Goal: Task Accomplishment & Management: Use online tool/utility

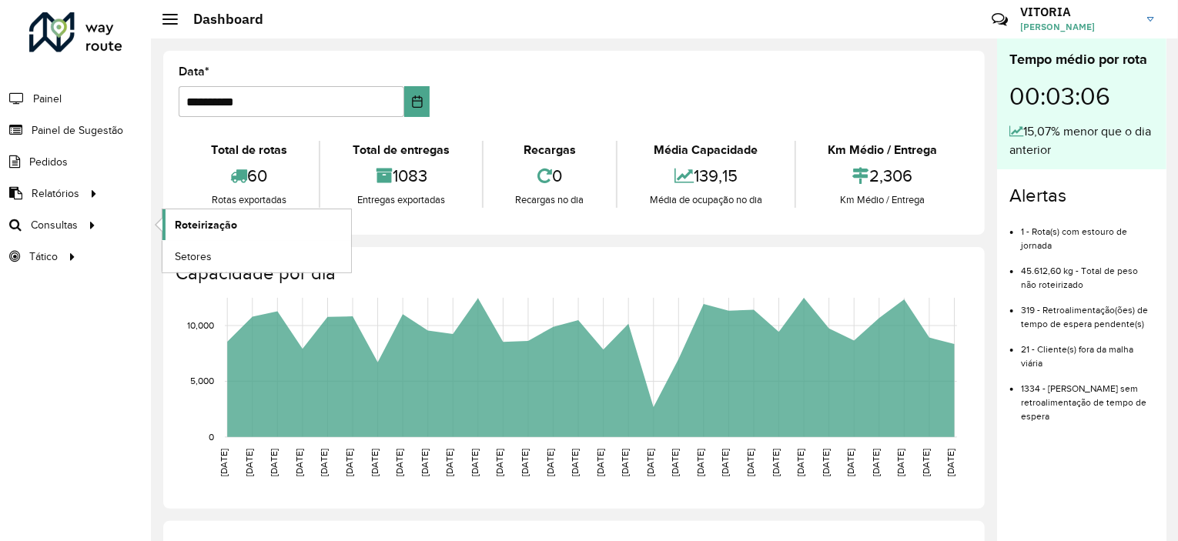
click at [196, 226] on span "Roteirização" at bounding box center [206, 225] width 62 height 16
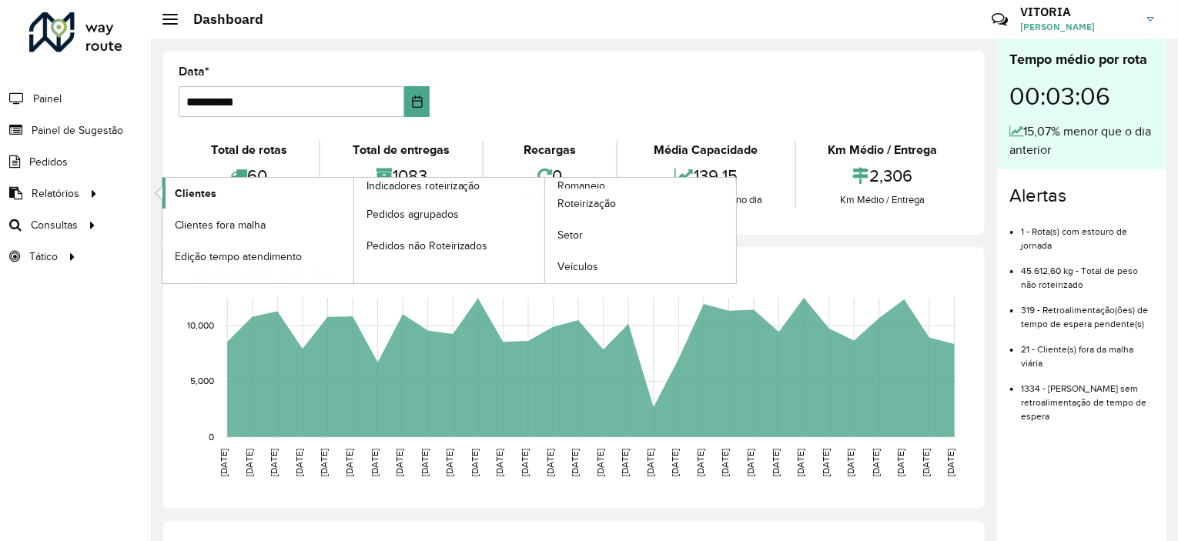
click at [193, 193] on span "Clientes" at bounding box center [196, 194] width 42 height 16
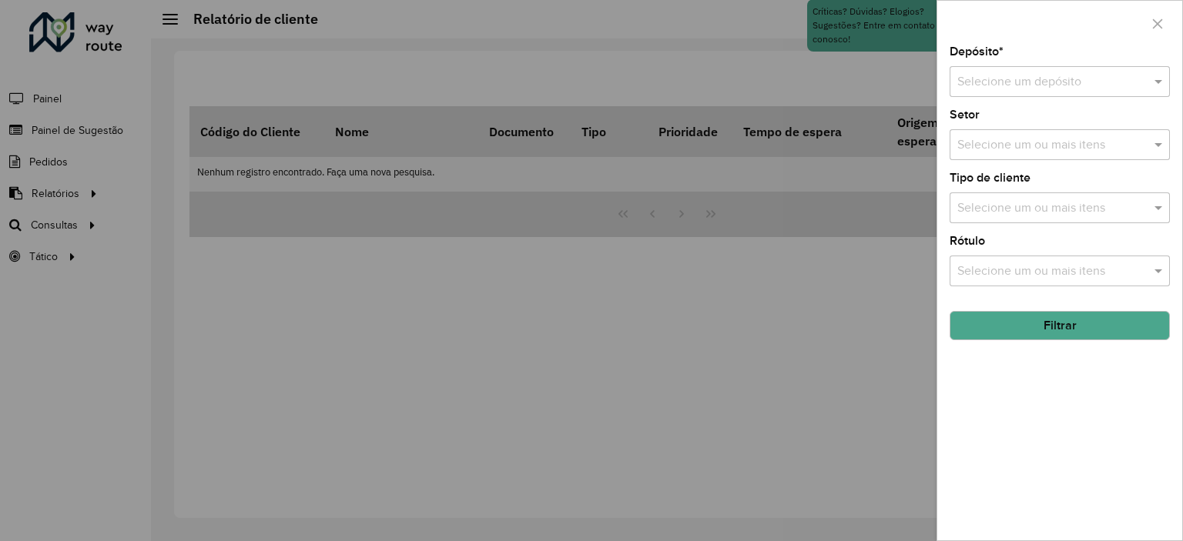
drag, startPoint x: 1003, startPoint y: 101, endPoint x: 1006, endPoint y: 92, distance: 9.0
click at [1006, 92] on div "Depósito * Selecione um depósito Setor Selecione um ou mais itens Tipo de clien…" at bounding box center [1059, 293] width 245 height 494
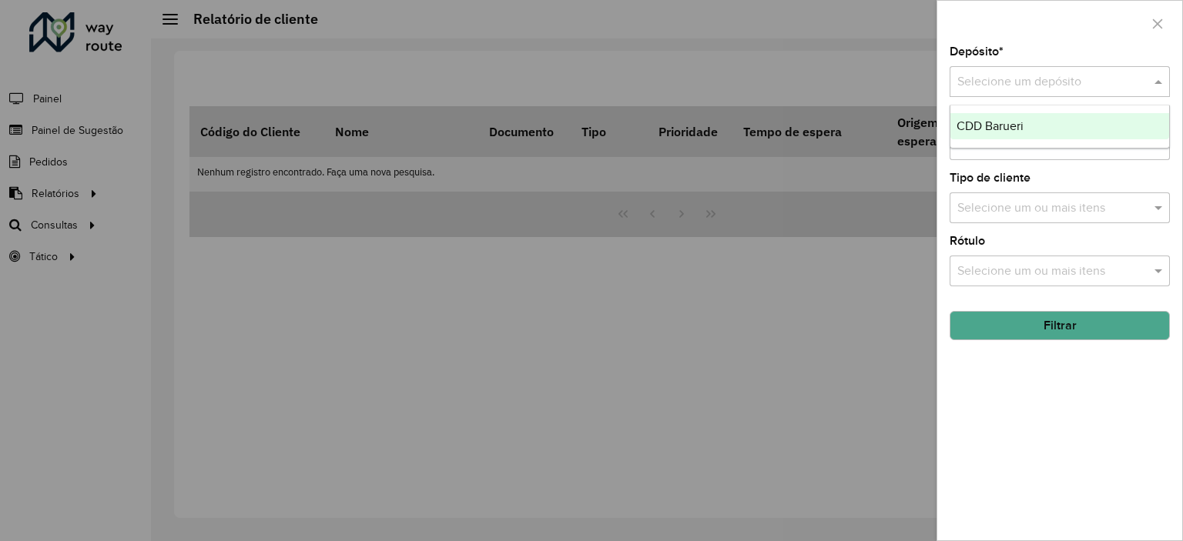
click at [1006, 92] on div "Selecione um depósito" at bounding box center [1060, 81] width 220 height 31
click at [993, 126] on span "CDD Barueri" at bounding box center [990, 125] width 67 height 13
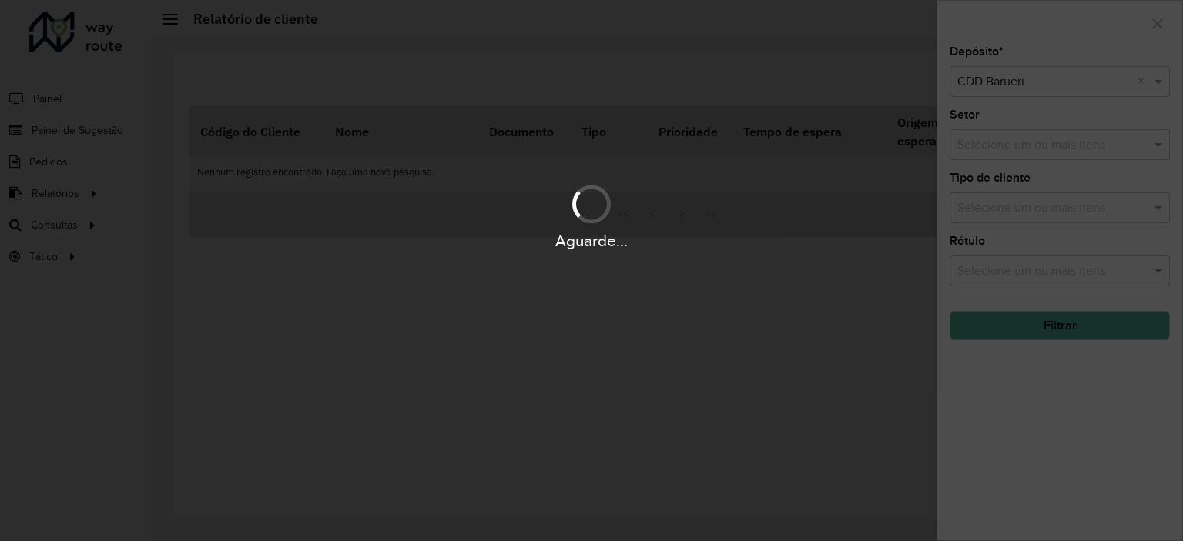
click at [1023, 198] on div "Aguarde..." at bounding box center [591, 216] width 1183 height 73
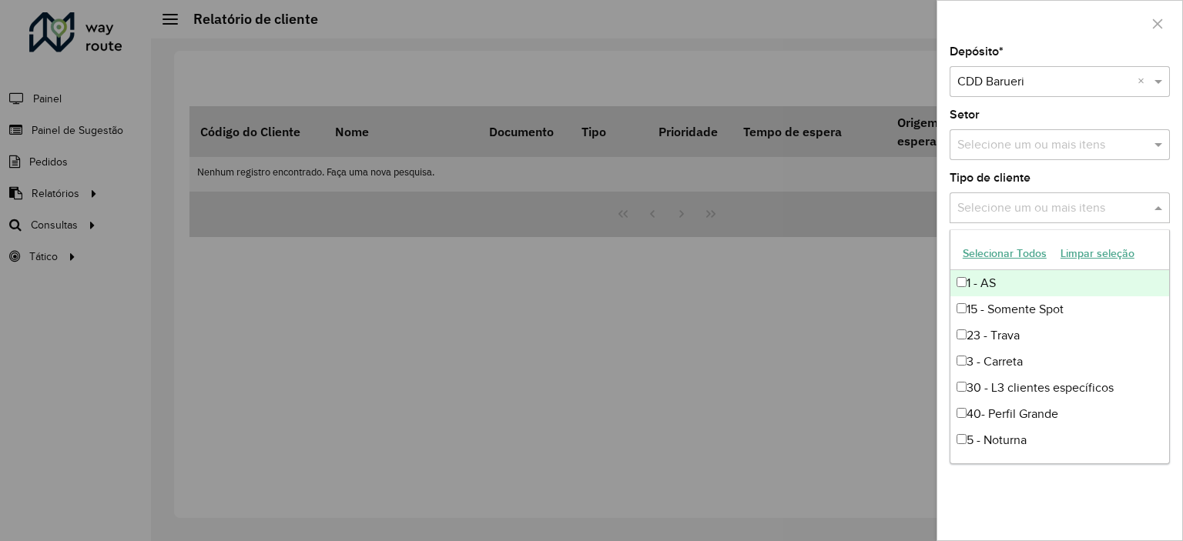
click at [1023, 199] on input "text" at bounding box center [1051, 208] width 197 height 18
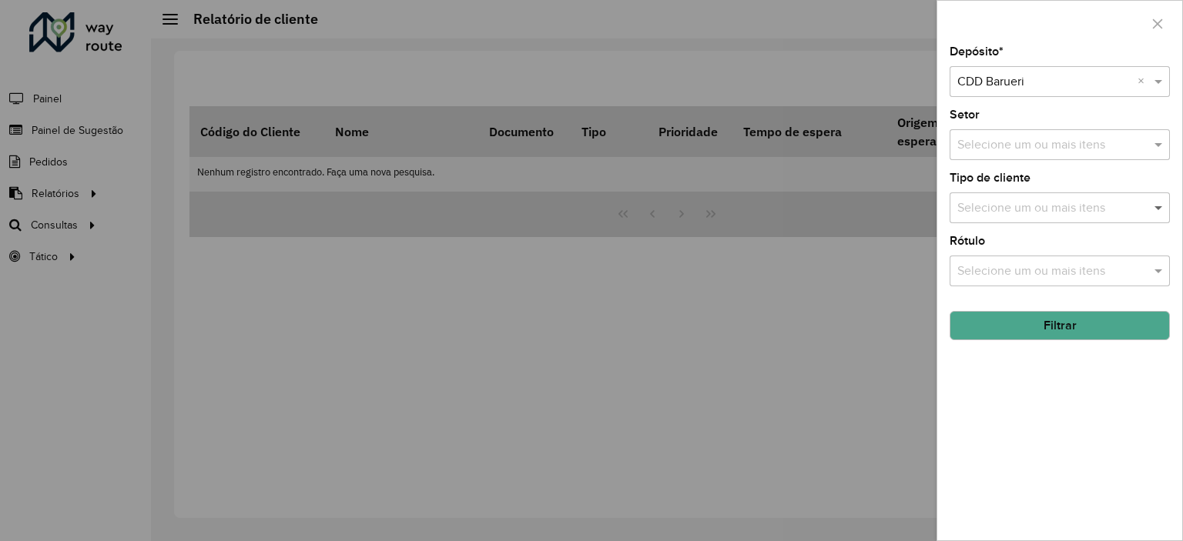
click at [1158, 209] on span at bounding box center [1160, 208] width 19 height 18
click at [1066, 324] on button "Filtrar" at bounding box center [1060, 325] width 220 height 29
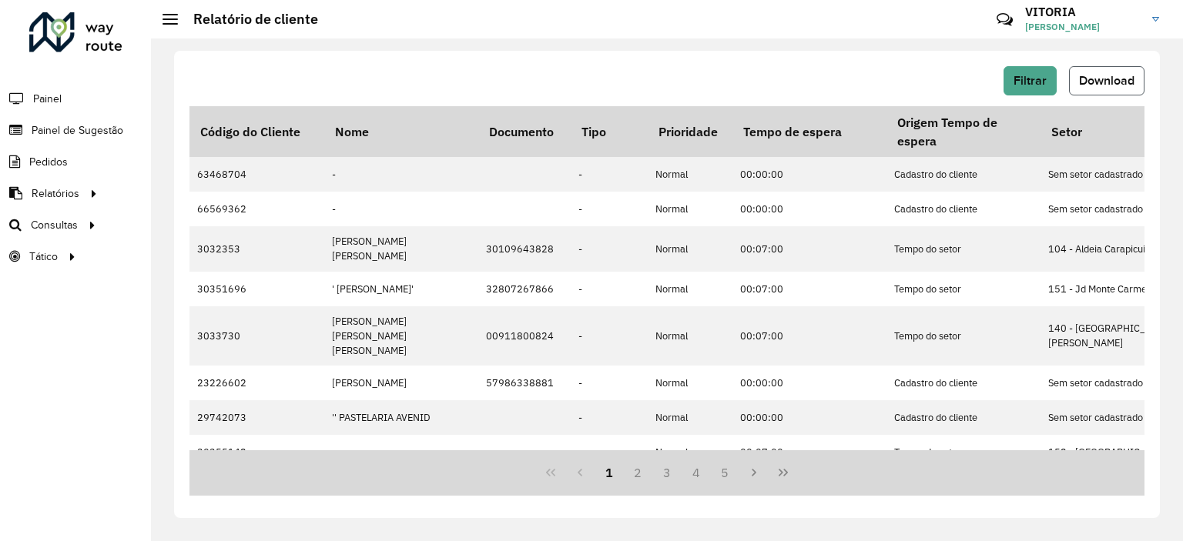
click at [1094, 79] on span "Download" at bounding box center [1106, 80] width 55 height 13
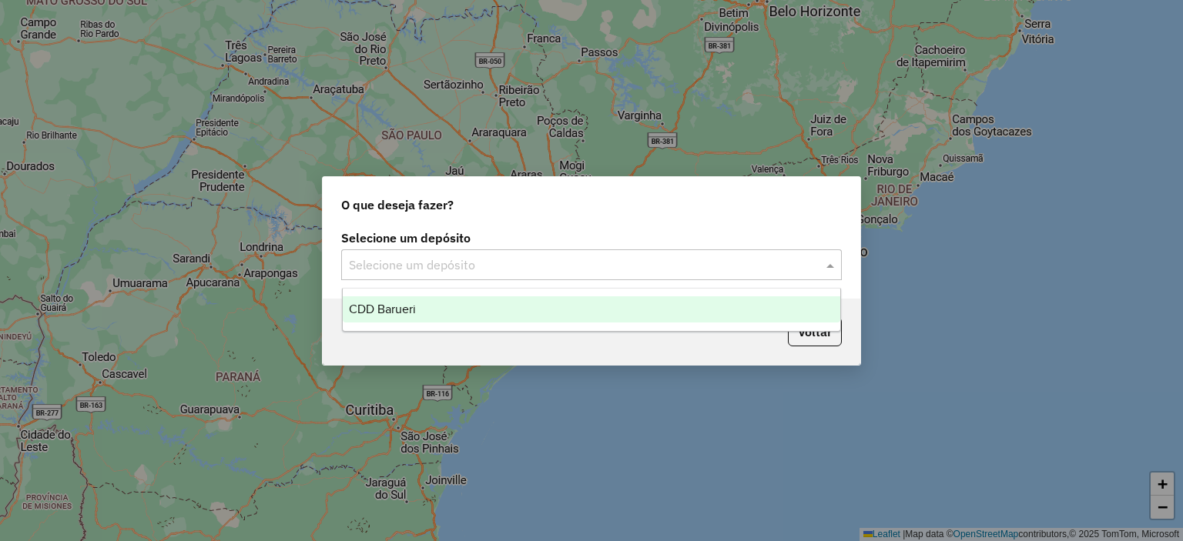
click at [562, 265] on input "text" at bounding box center [576, 265] width 454 height 18
click at [421, 318] on div "CDD Barueri" at bounding box center [592, 310] width 498 height 26
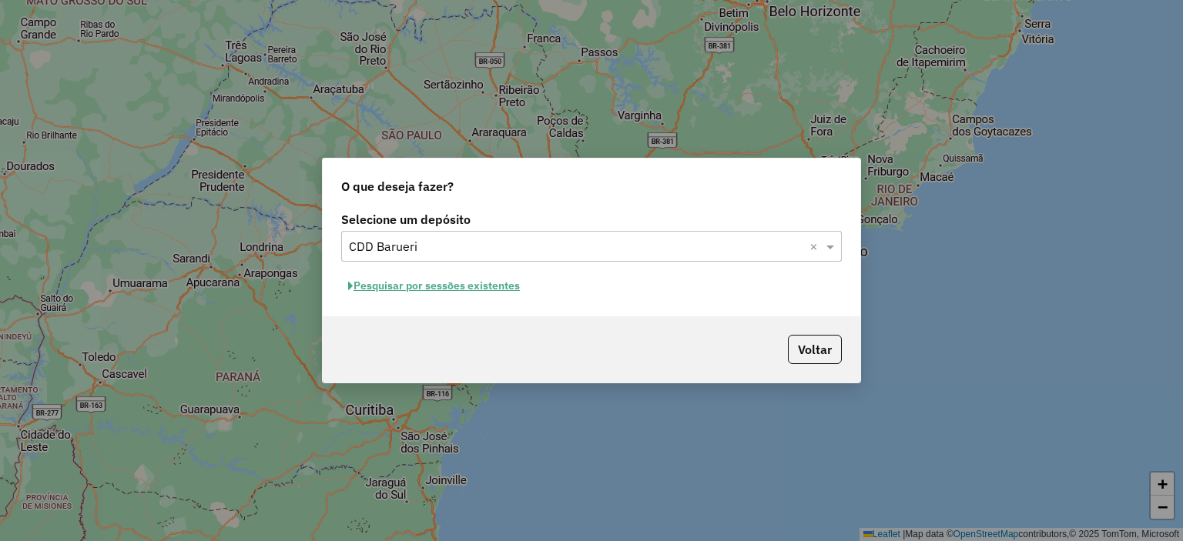
click at [493, 290] on button "Pesquisar por sessões existentes" at bounding box center [434, 286] width 186 height 24
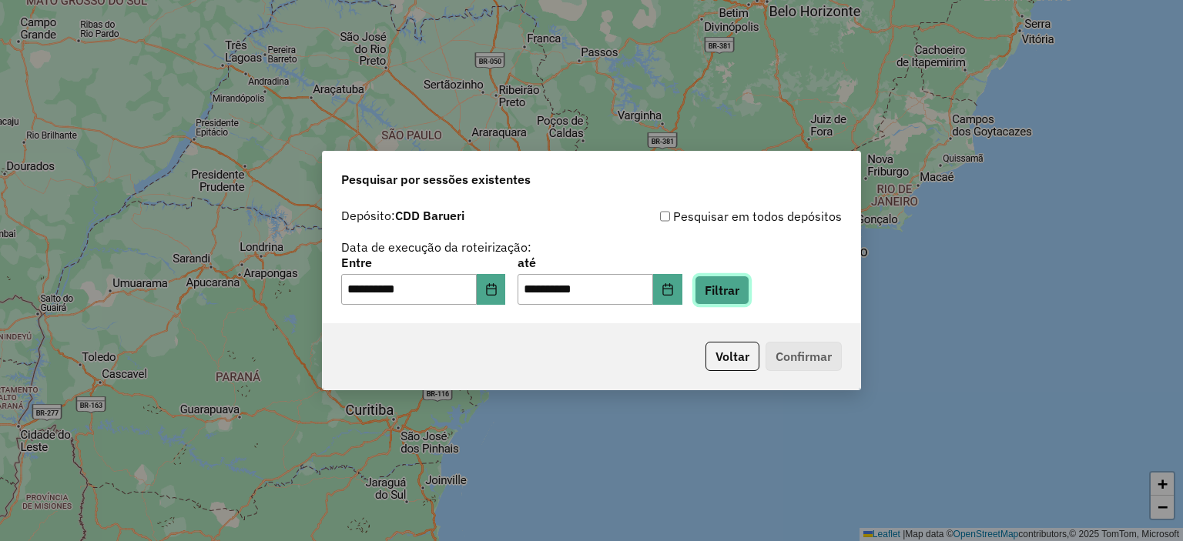
click at [726, 293] on button "Filtrar" at bounding box center [722, 290] width 55 height 29
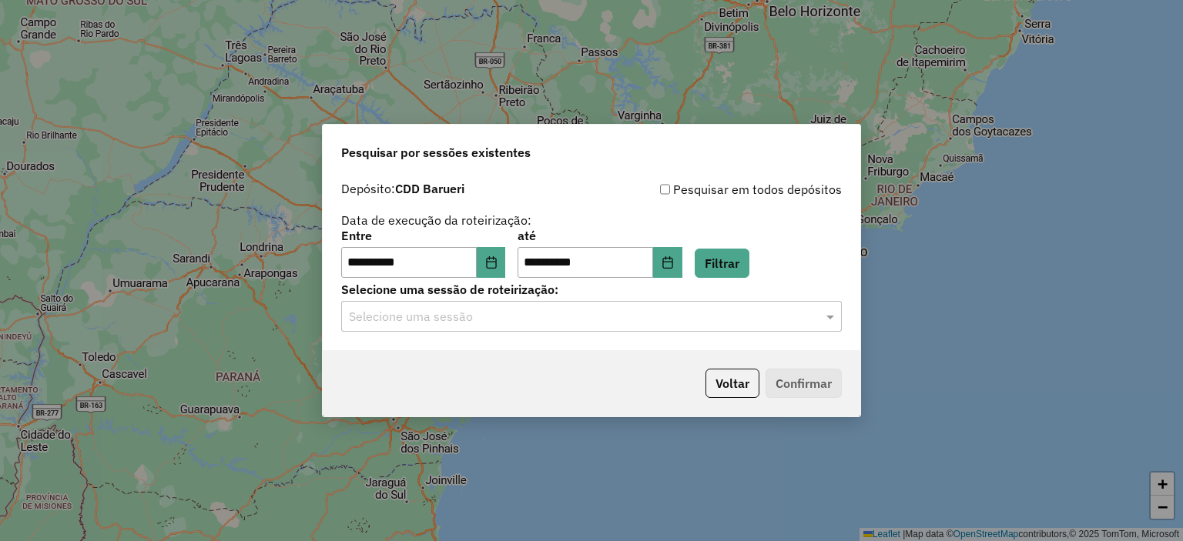
click at [525, 319] on hb-app "**********" at bounding box center [591, 270] width 1183 height 541
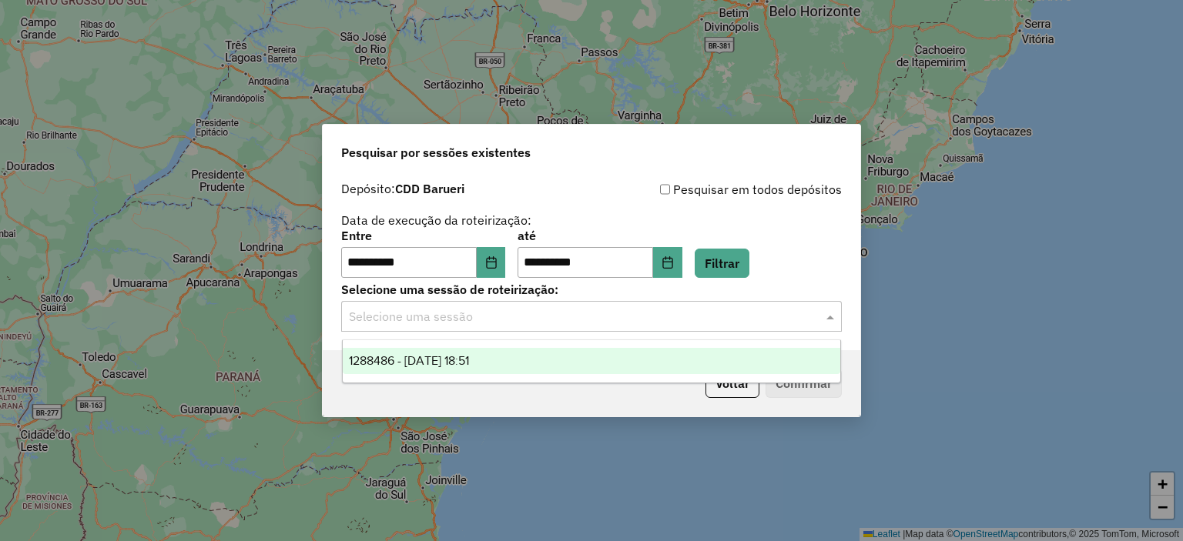
click at [525, 319] on input "text" at bounding box center [576, 317] width 454 height 18
click at [469, 364] on span "1288486 - 04/10/2025 18:51" at bounding box center [409, 360] width 120 height 13
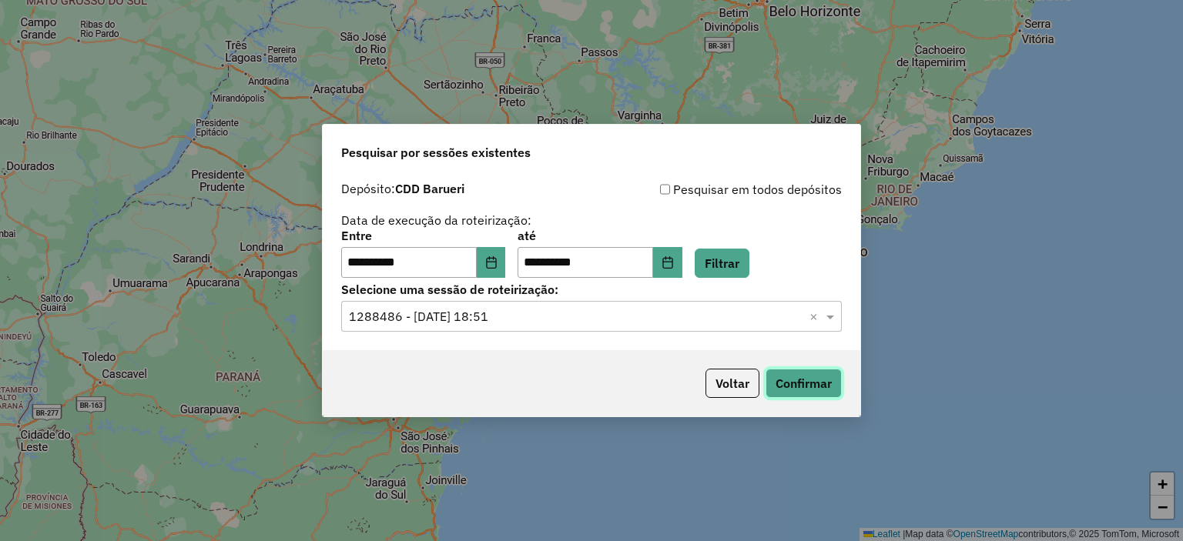
click at [833, 388] on button "Confirmar" at bounding box center [804, 383] width 76 height 29
click at [506, 250] on button "Choose Date" at bounding box center [491, 262] width 29 height 31
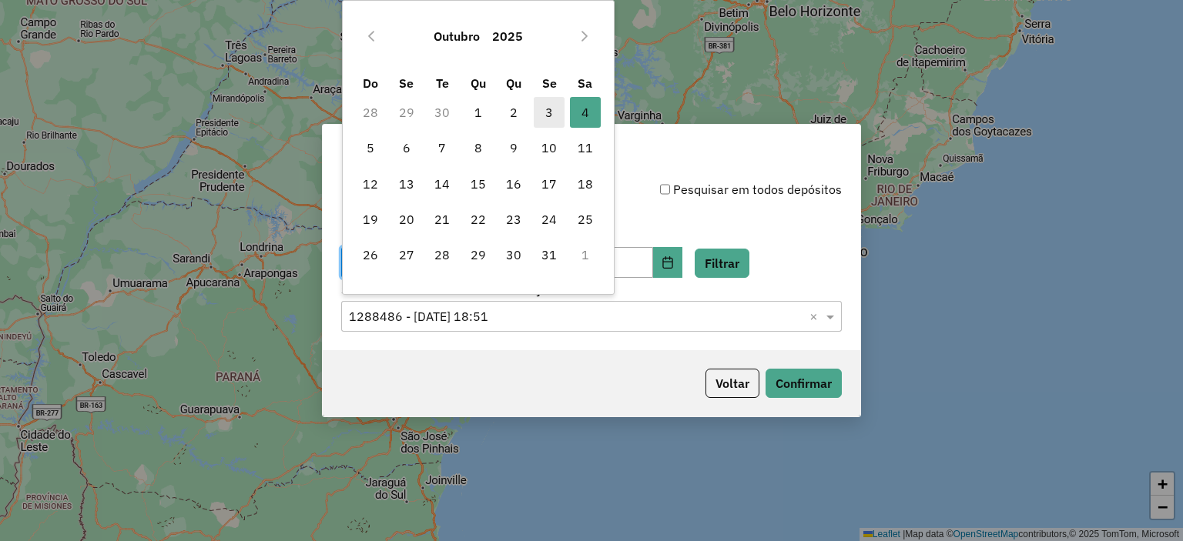
click at [543, 108] on span "3" at bounding box center [549, 112] width 31 height 31
type input "**********"
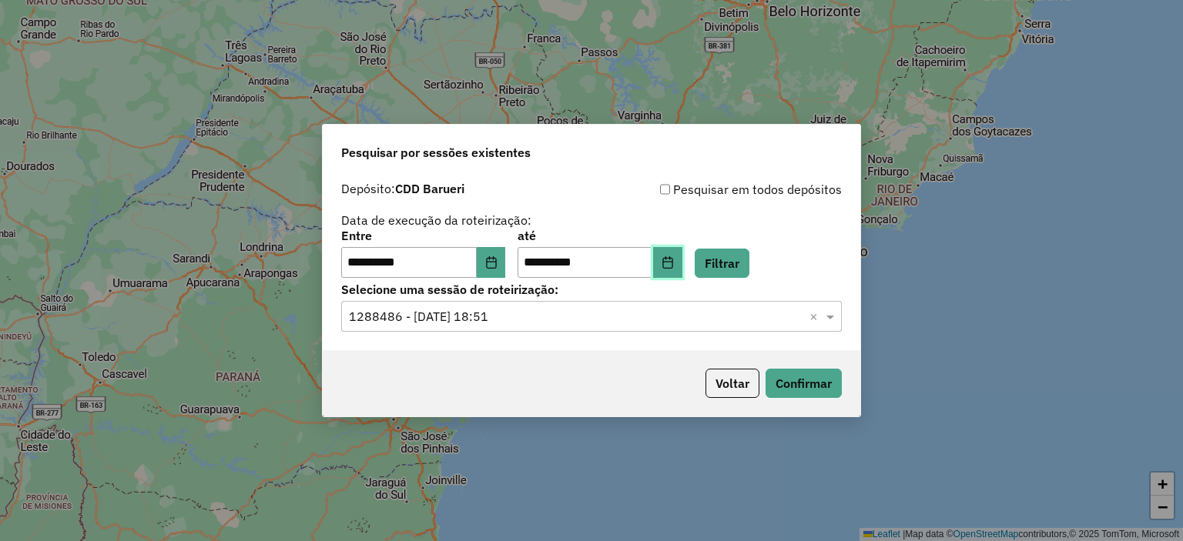
click at [682, 255] on button "Choose Date" at bounding box center [667, 262] width 29 height 31
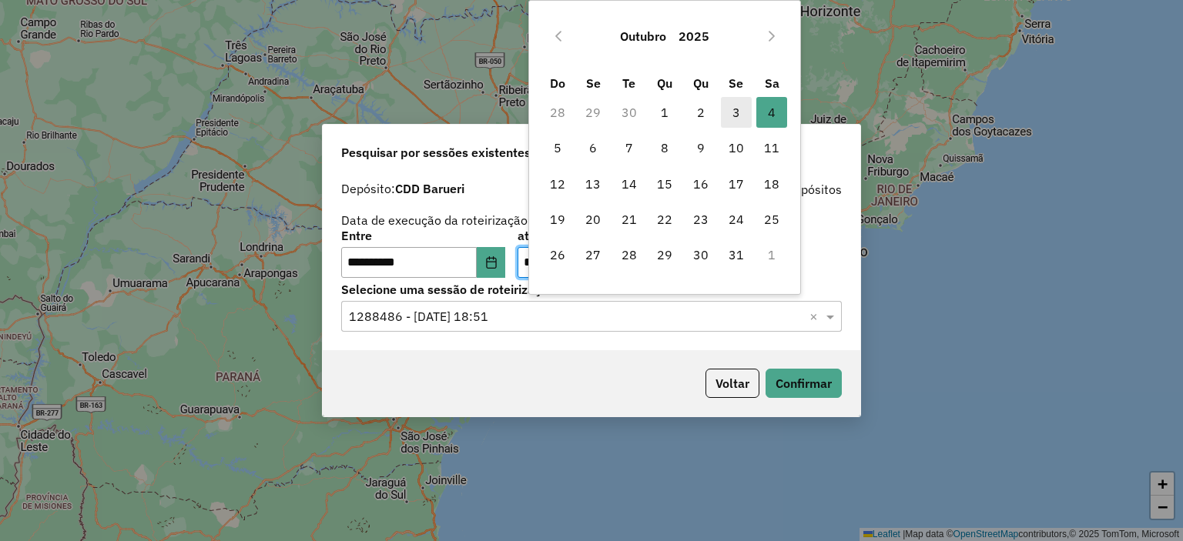
click at [726, 104] on span "3" at bounding box center [736, 112] width 31 height 31
type input "**********"
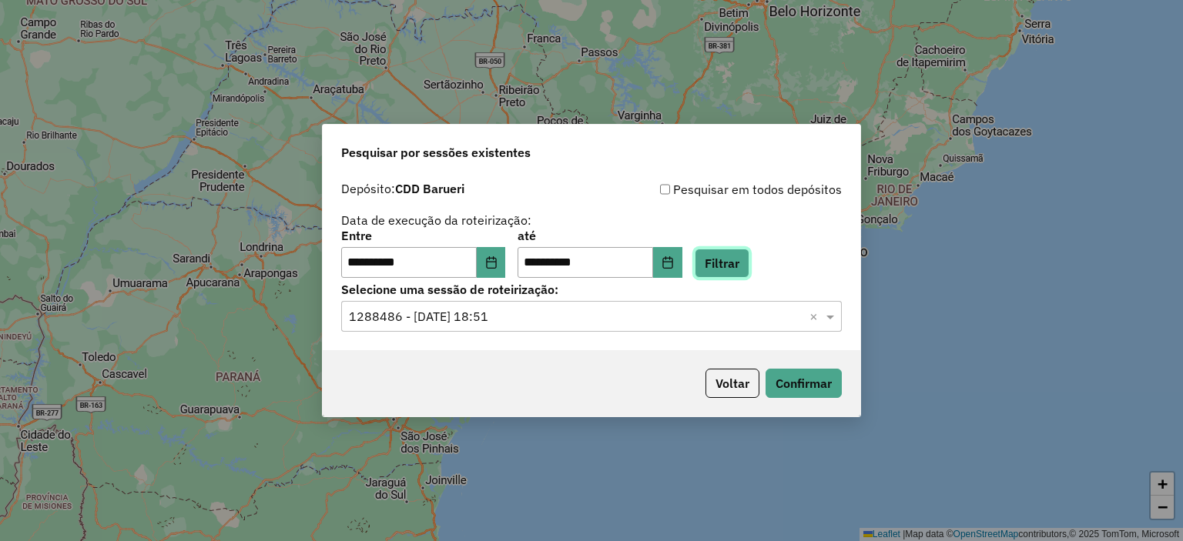
click at [745, 270] on button "Filtrar" at bounding box center [722, 263] width 55 height 29
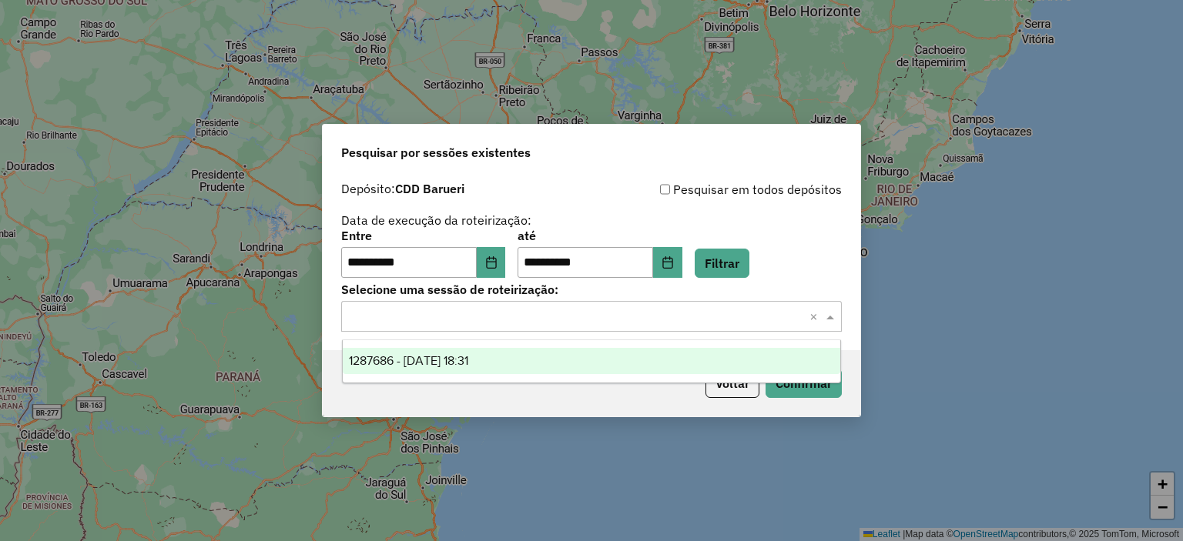
click at [520, 317] on input "text" at bounding box center [576, 317] width 454 height 18
click at [468, 360] on span "1287686 - [DATE] 18:31" at bounding box center [408, 360] width 119 height 13
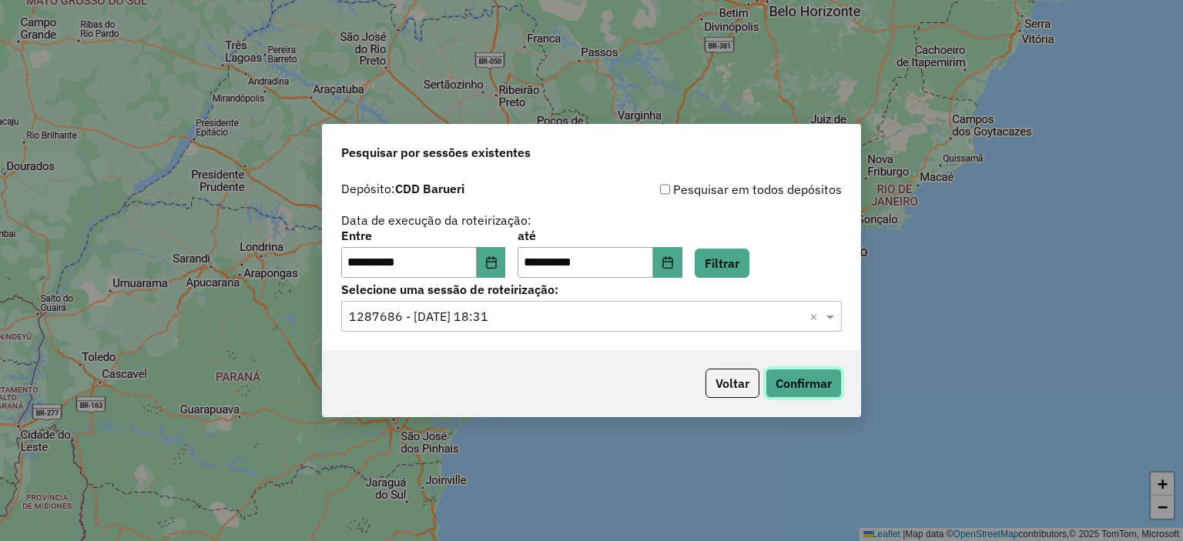
click at [786, 394] on button "Confirmar" at bounding box center [804, 383] width 76 height 29
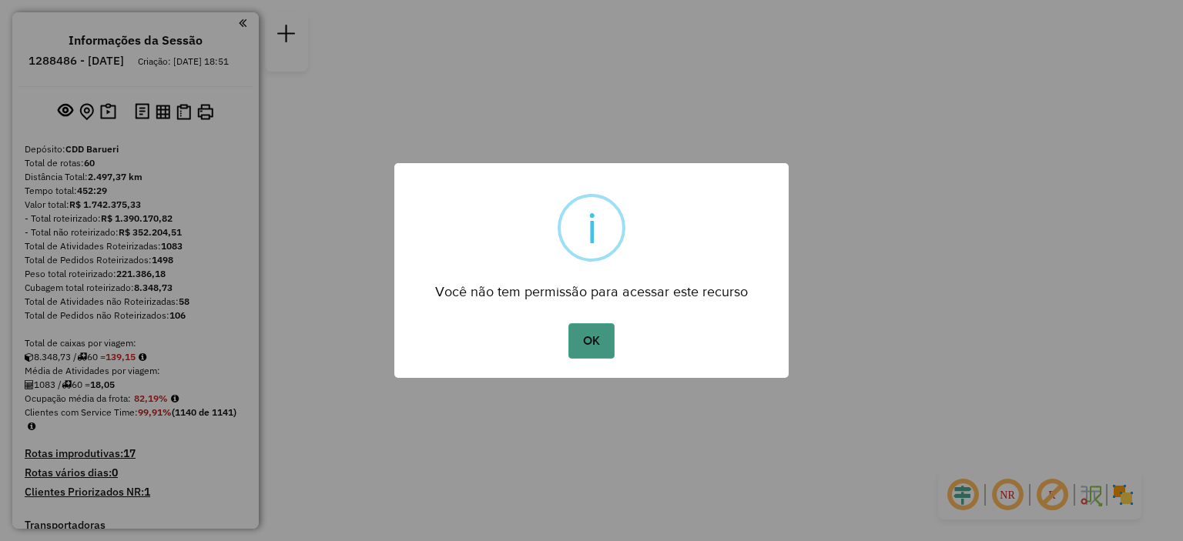
click at [607, 338] on button "OK" at bounding box center [590, 340] width 45 height 35
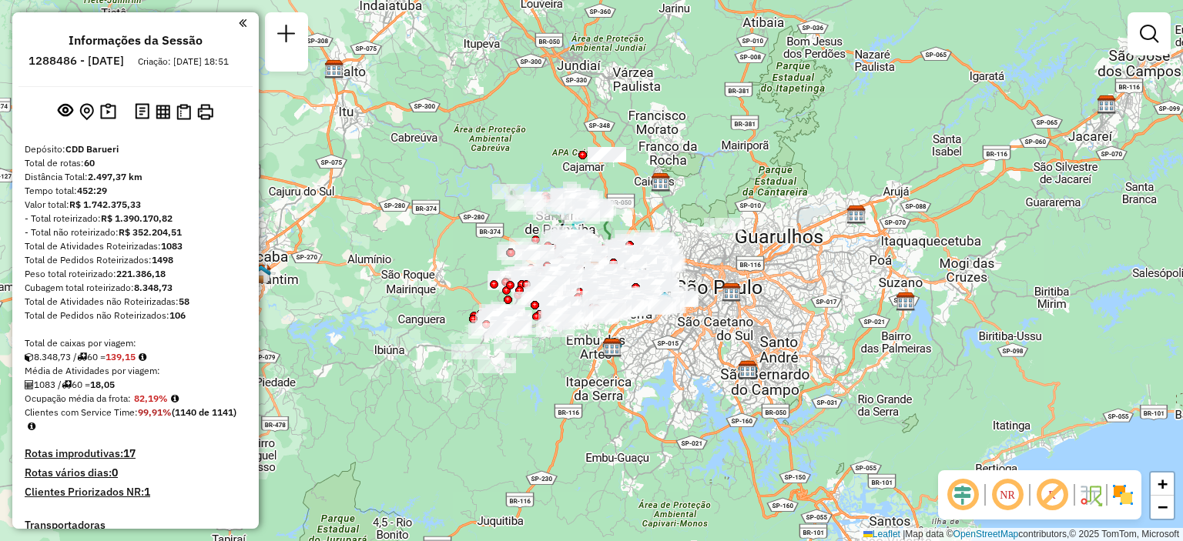
click at [1003, 492] on em at bounding box center [1007, 495] width 37 height 37
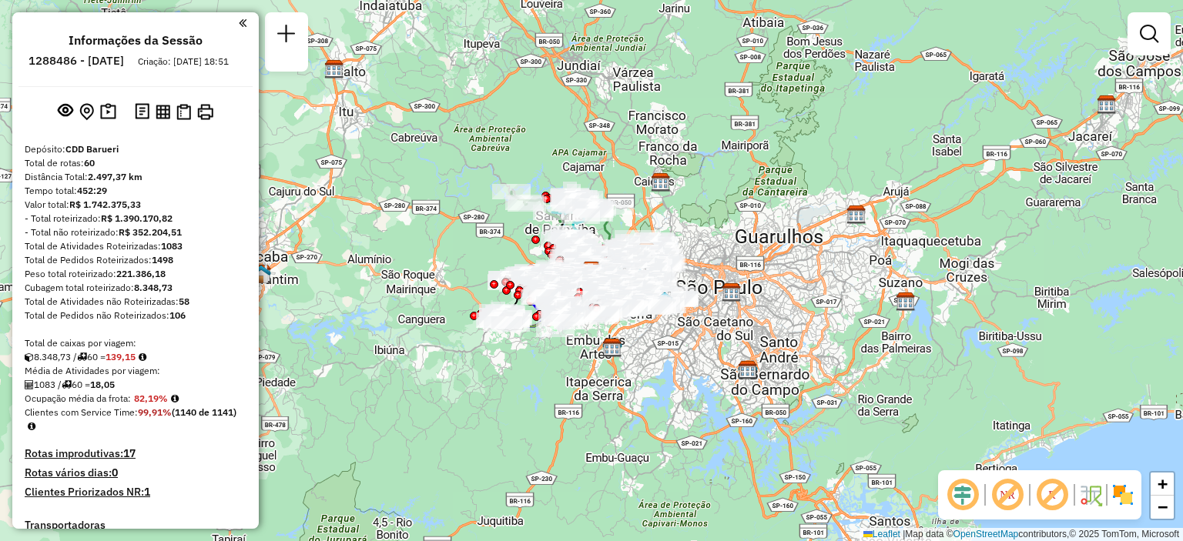
click at [1120, 492] on img at bounding box center [1123, 495] width 25 height 25
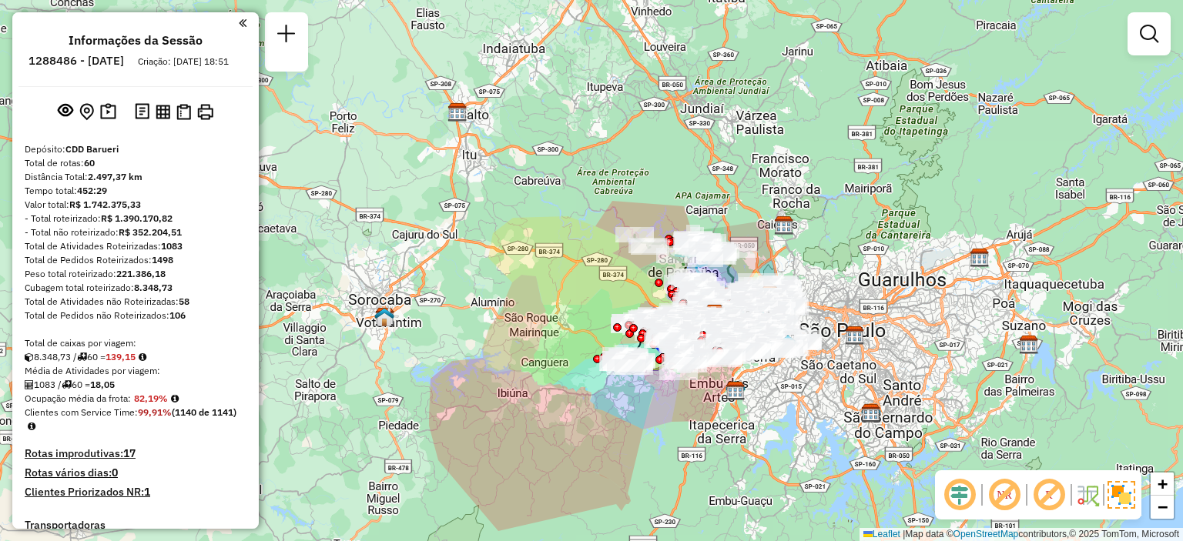
drag, startPoint x: 521, startPoint y: 373, endPoint x: 644, endPoint y: 416, distance: 130.6
click at [644, 416] on div "Janela de atendimento Grade de atendimento Capacidade Transportadoras Veículos …" at bounding box center [591, 270] width 1183 height 541
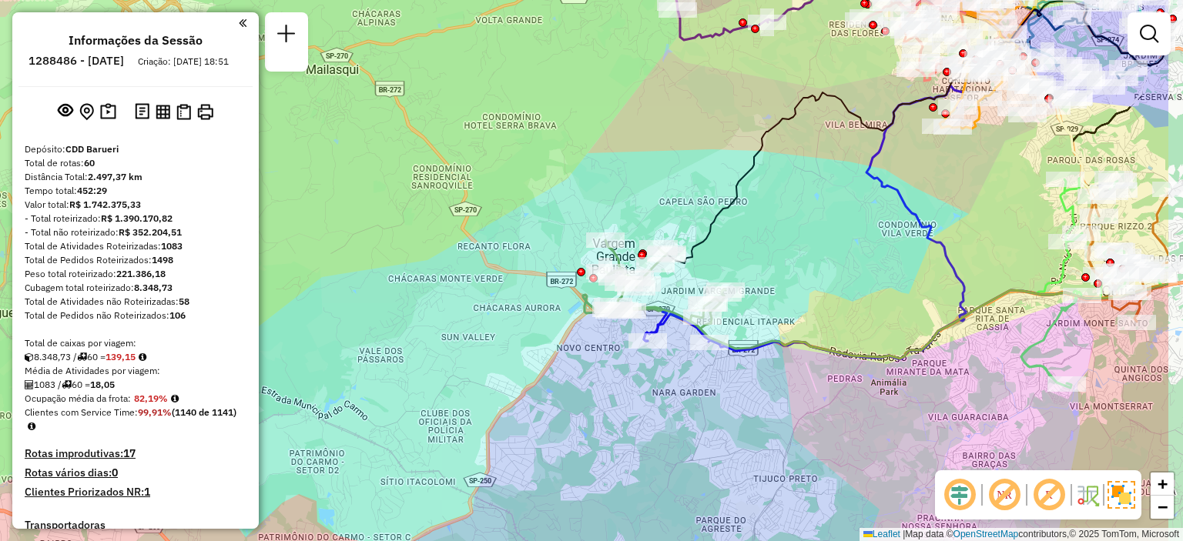
drag, startPoint x: 690, startPoint y: 357, endPoint x: 558, endPoint y: 354, distance: 131.7
click at [558, 354] on div "Janela de atendimento Grade de atendimento Capacidade Transportadoras Veículos …" at bounding box center [591, 270] width 1183 height 541
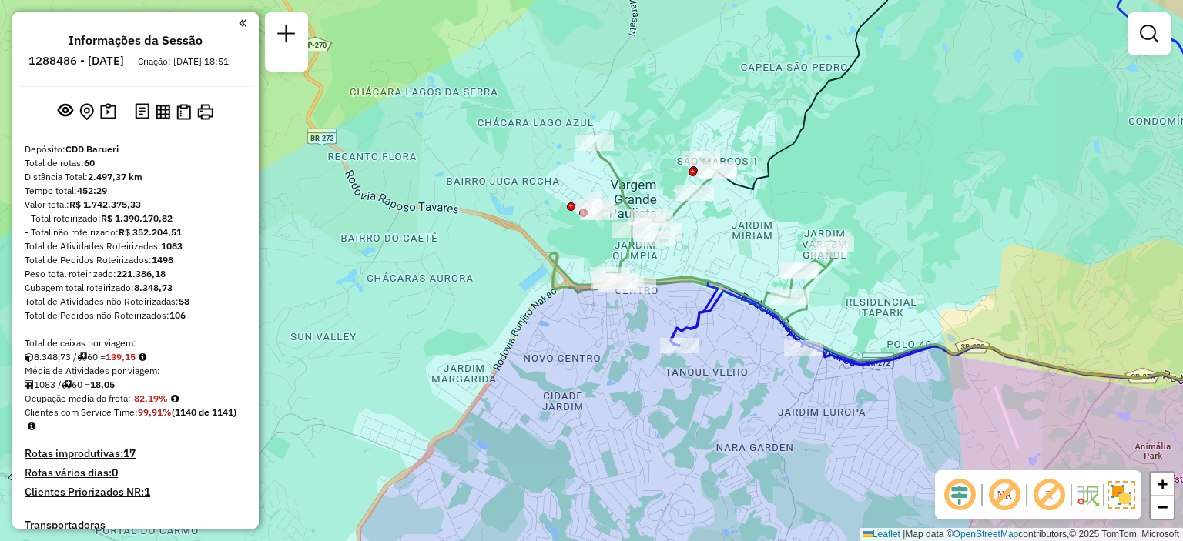
drag, startPoint x: 610, startPoint y: 351, endPoint x: 529, endPoint y: 372, distance: 83.5
click at [529, 372] on div "Janela de atendimento Grade de atendimento Capacidade Transportadoras Veículos …" at bounding box center [591, 270] width 1183 height 541
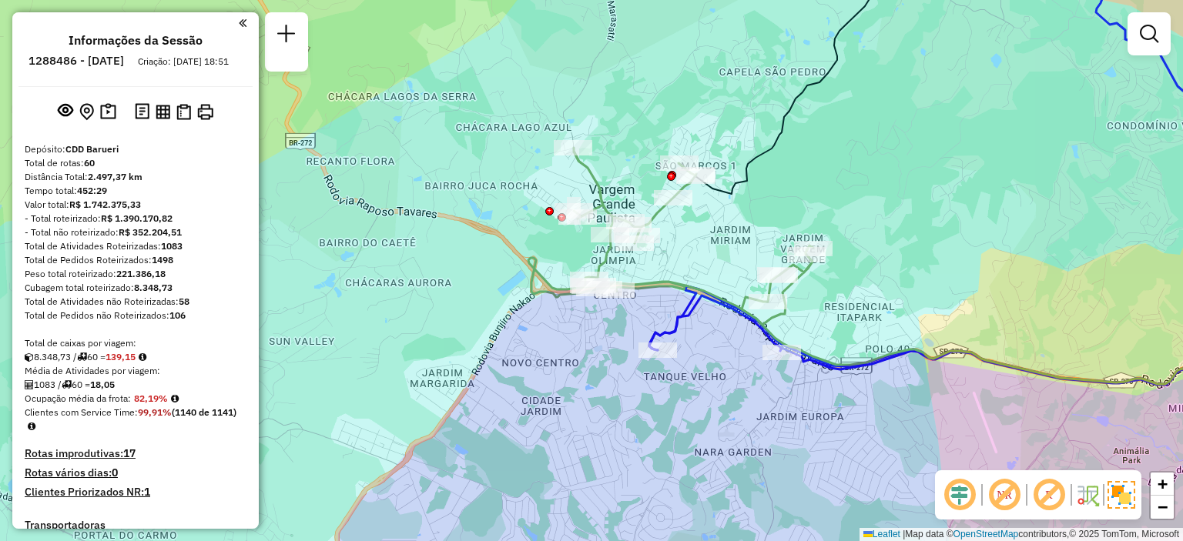
click at [998, 495] on em at bounding box center [1004, 495] width 37 height 37
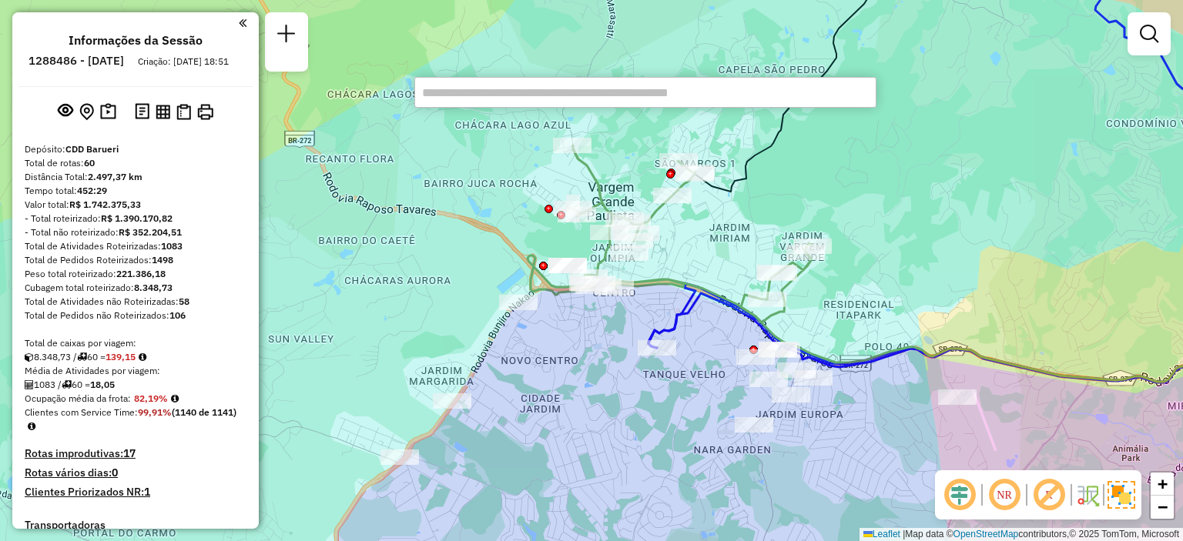
paste input "****"
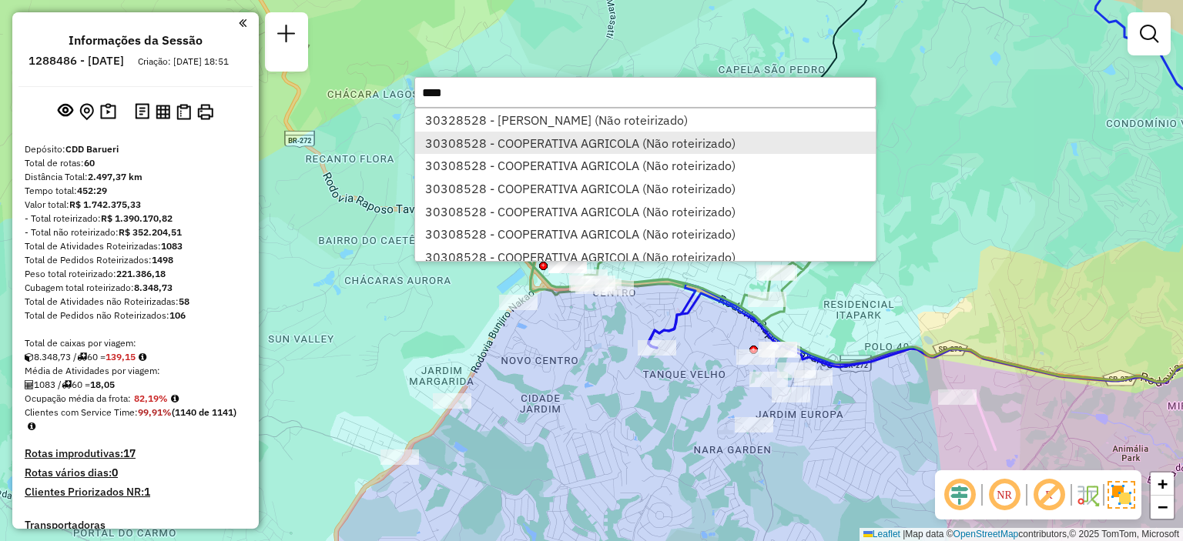
type input "****"
click at [564, 139] on li "30308528 - COOPERATIVA AGRICOLA (Não roteirizado)" at bounding box center [645, 143] width 461 height 23
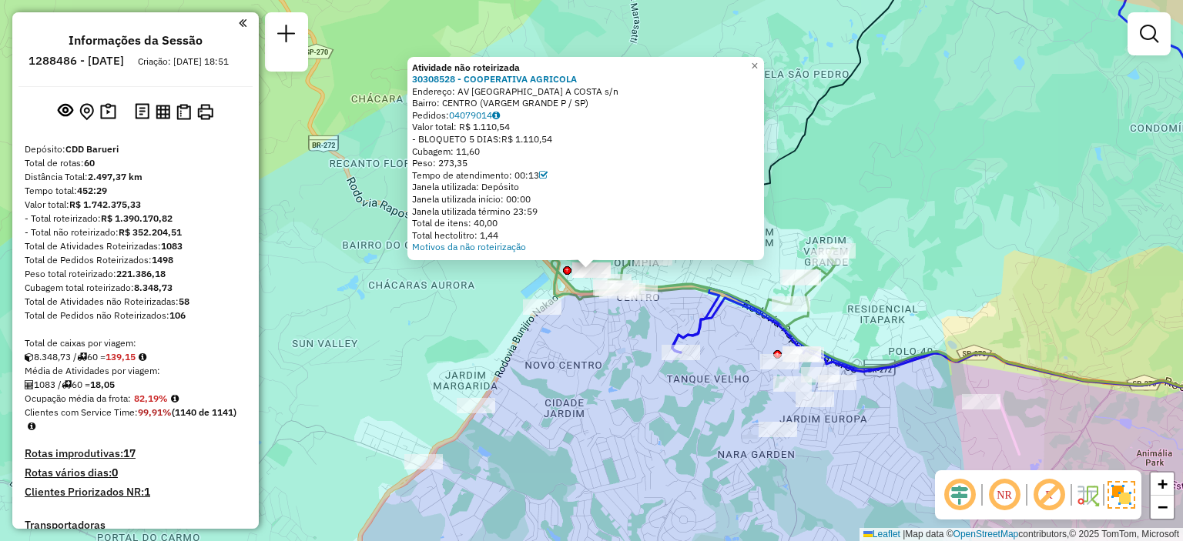
click at [564, 139] on div "- BLOQUETO 5 DIAS: R$ 1.110,54" at bounding box center [585, 139] width 347 height 12
click at [592, 350] on div "Atividade não roteirizada 30308528 - COOPERATIVA AGRICOLA Endereço: AV AVENIDA …" at bounding box center [591, 270] width 1183 height 541
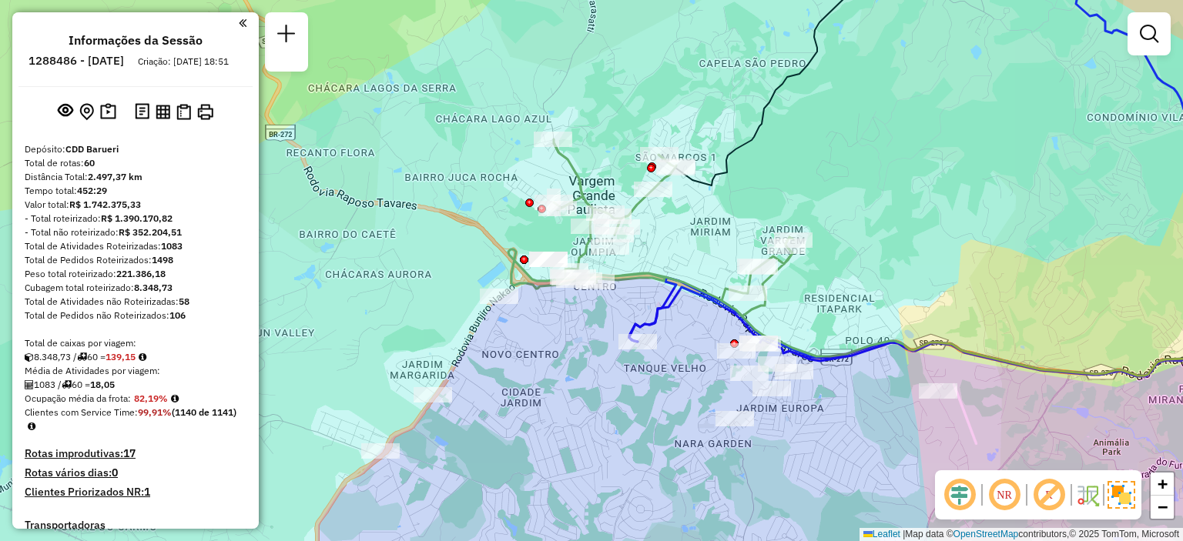
drag, startPoint x: 588, startPoint y: 354, endPoint x: 537, endPoint y: 338, distance: 53.9
click at [537, 338] on div "Janela de atendimento Grade de atendimento Capacidade Transportadoras Veículos …" at bounding box center [591, 270] width 1183 height 541
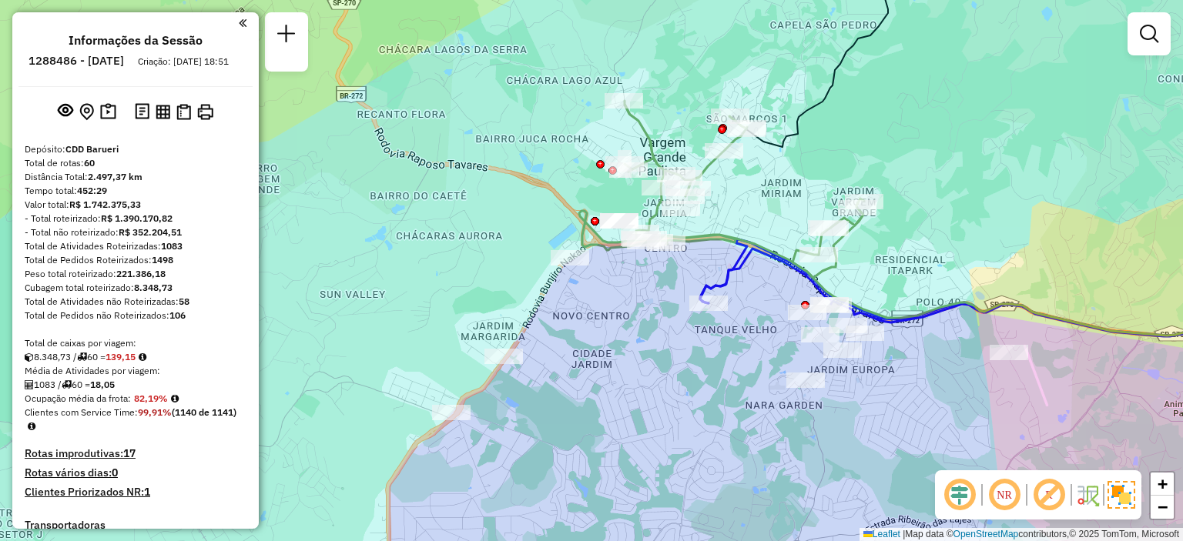
drag, startPoint x: 786, startPoint y: 108, endPoint x: 865, endPoint y: 74, distance: 85.6
click at [865, 74] on div "Janela de atendimento Grade de atendimento Capacidade Transportadoras Veículos …" at bounding box center [591, 270] width 1183 height 541
select select "**********"
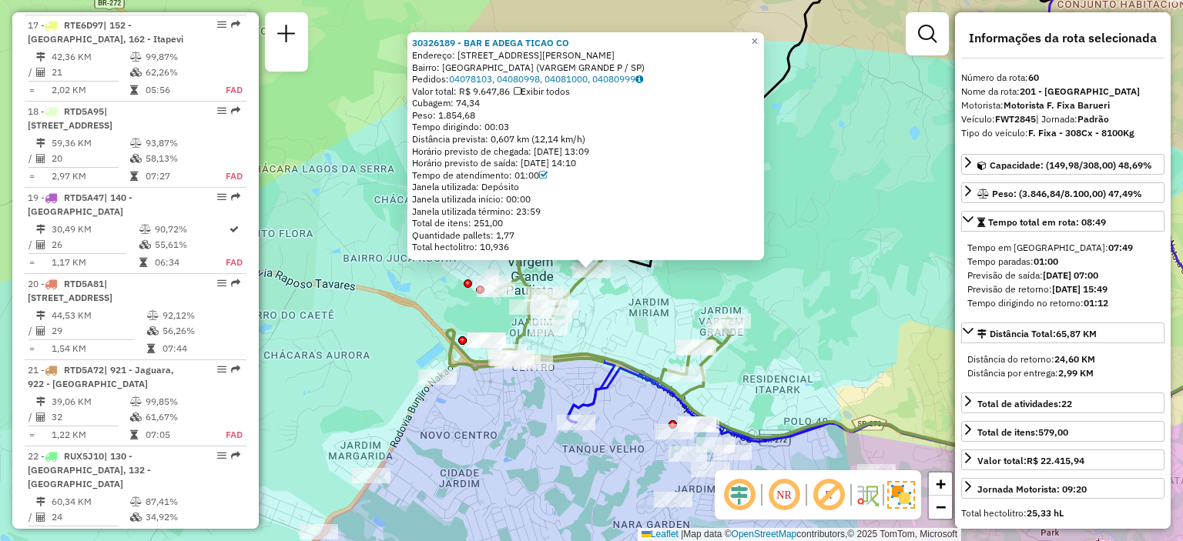
scroll to position [5755, 0]
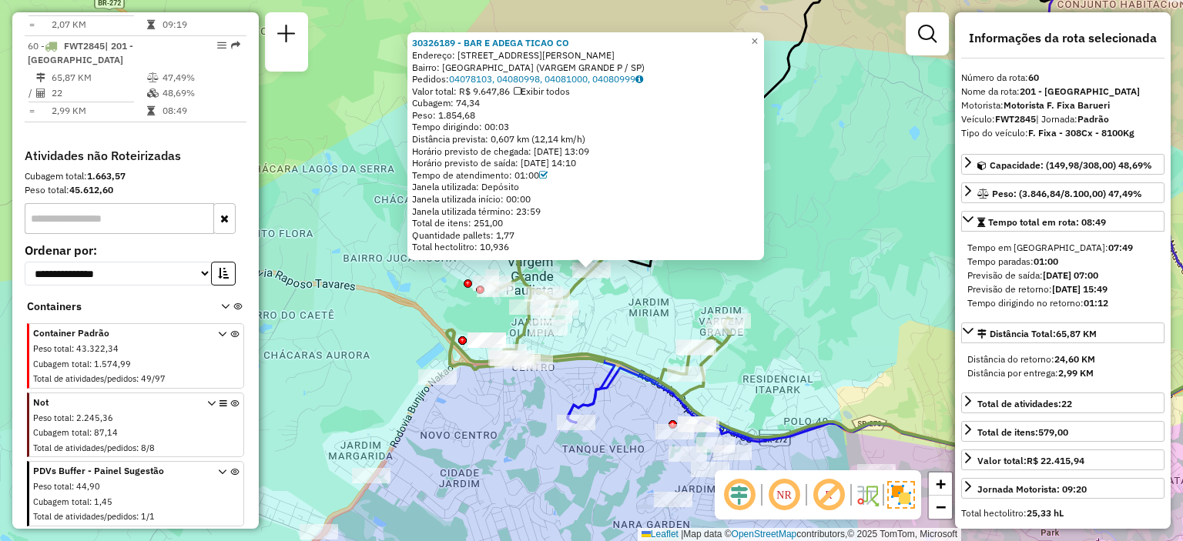
click at [1105, 256] on div "Tempo paradas: 01:00" at bounding box center [1062, 262] width 191 height 14
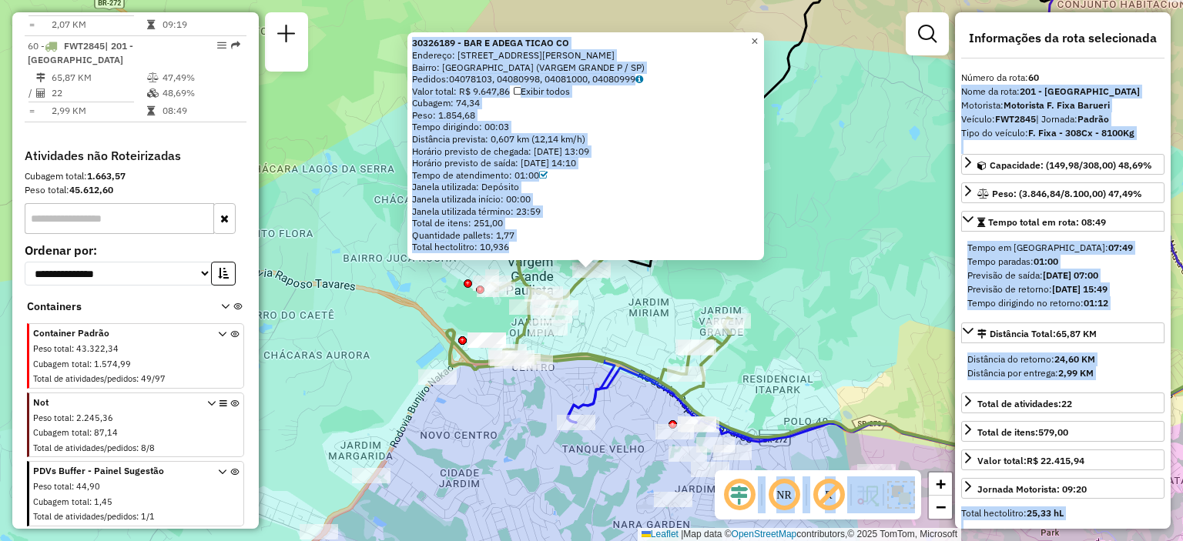
drag, startPoint x: 1115, startPoint y: 78, endPoint x: 760, endPoint y: 45, distance: 356.5
click at [760, 45] on hb-router-mapa "Informações da Sessão 1288486 - 04/10/2025 Criação: 03/10/2025 18:51 Depósito: …" at bounding box center [591, 270] width 1183 height 541
click at [760, 45] on link "×" at bounding box center [755, 41] width 18 height 18
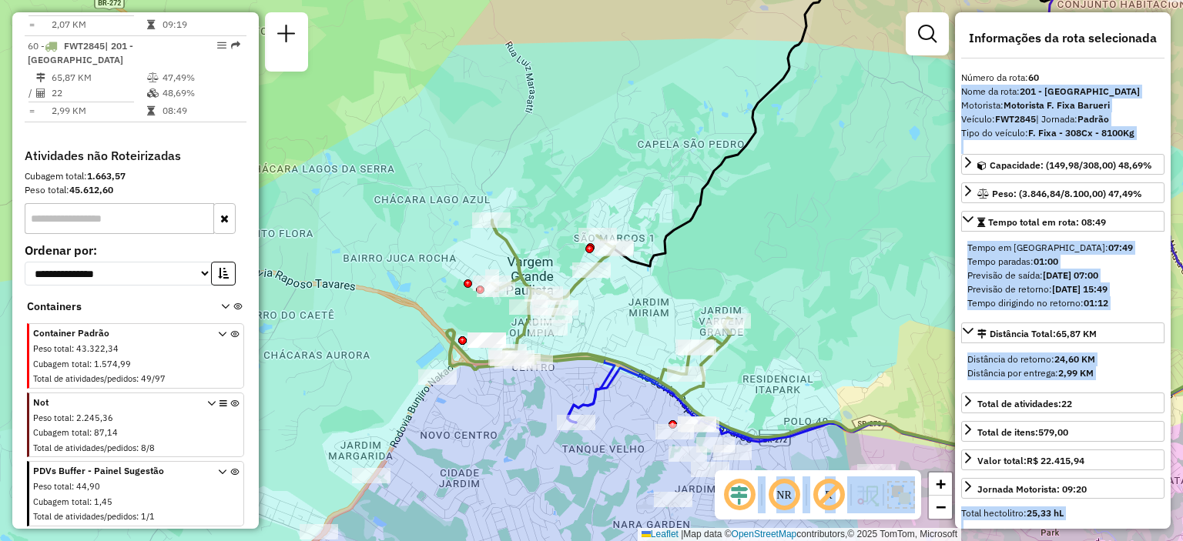
click at [1128, 137] on strong "F. Fixa - 308Cx - 8100Kg" at bounding box center [1081, 133] width 106 height 12
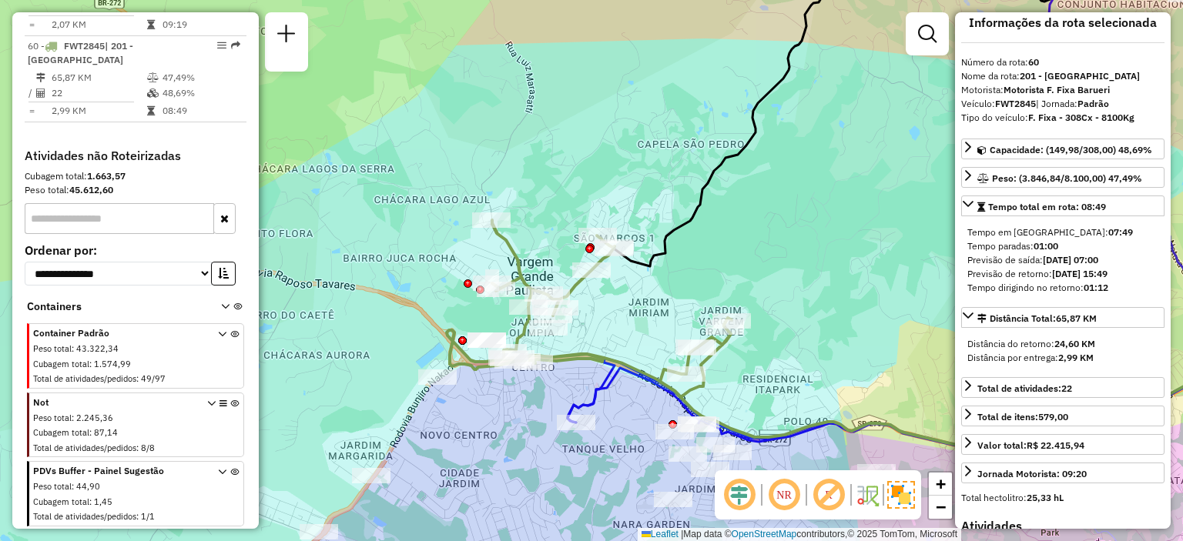
scroll to position [10, 0]
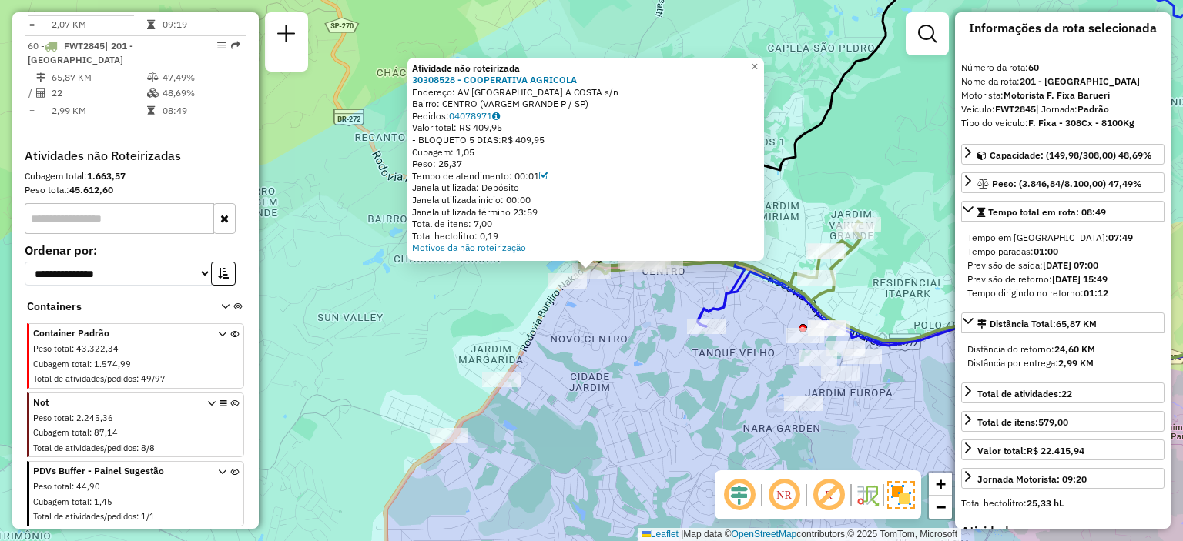
click at [638, 300] on div "Atividade não roteirizada 30308528 - COOPERATIVA AGRICOLA Endereço: AV AVENIDA …" at bounding box center [591, 270] width 1183 height 541
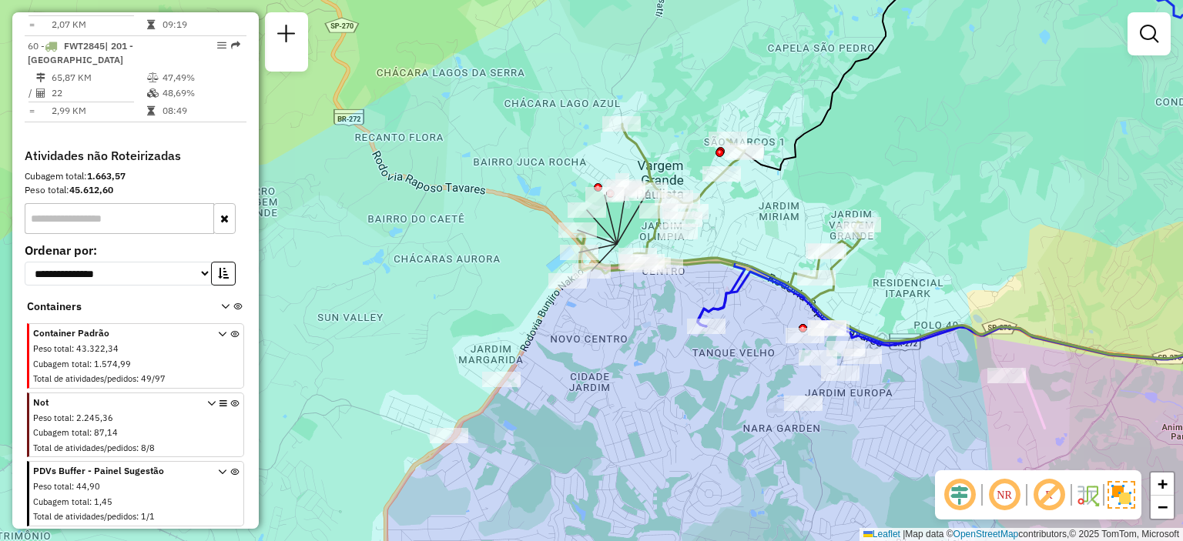
click at [616, 243] on icon at bounding box center [602, 227] width 30 height 34
click at [771, 230] on div "Janela de atendimento Grade de atendimento Capacidade Transportadoras Veículos …" at bounding box center [591, 270] width 1183 height 541
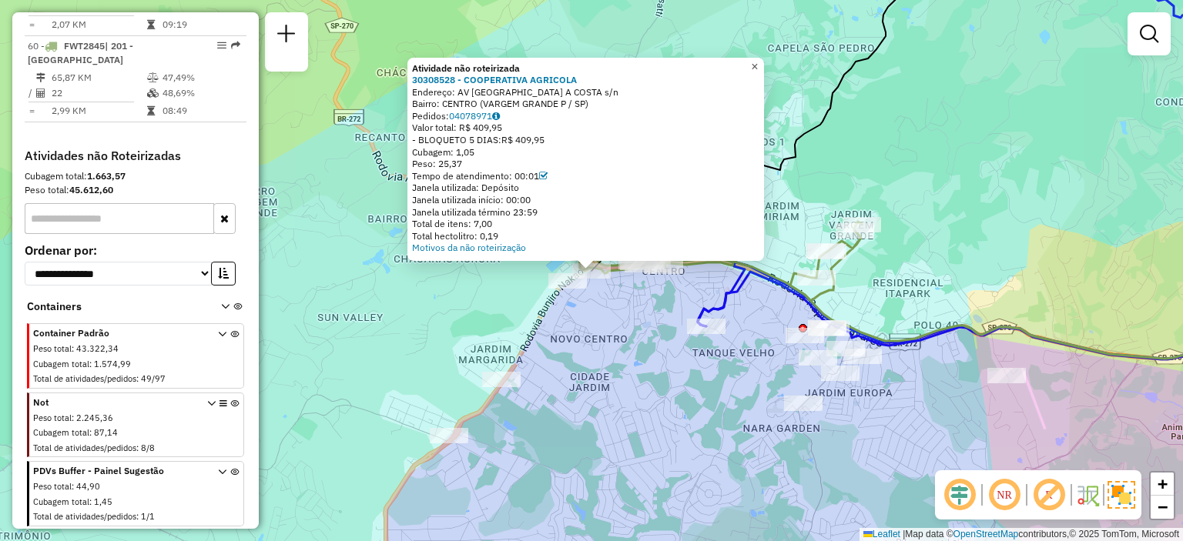
click at [758, 64] on span "×" at bounding box center [754, 65] width 7 height 13
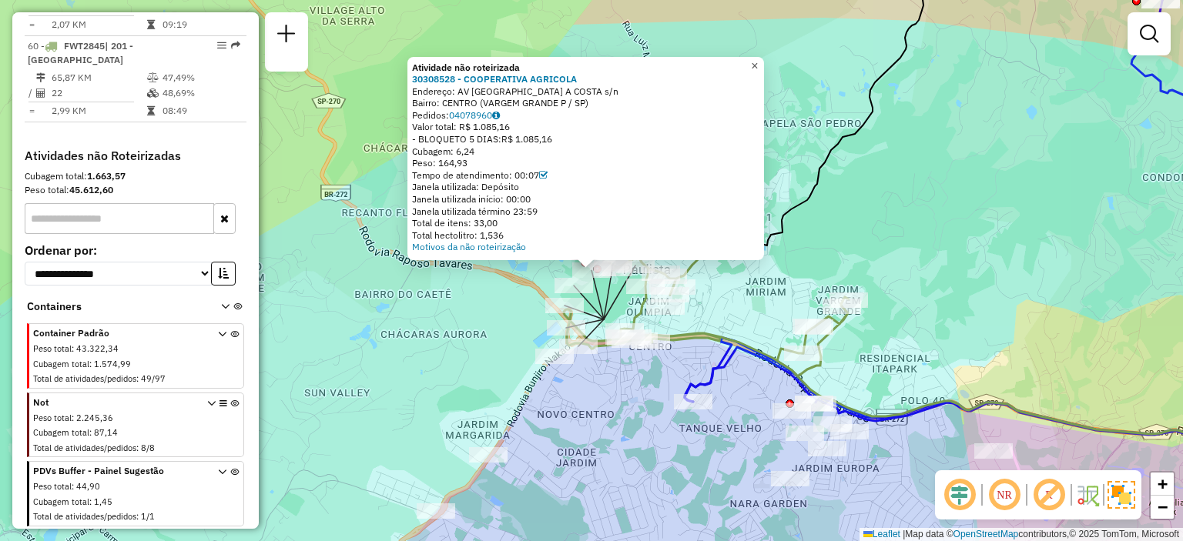
click at [758, 65] on span "×" at bounding box center [754, 65] width 7 height 13
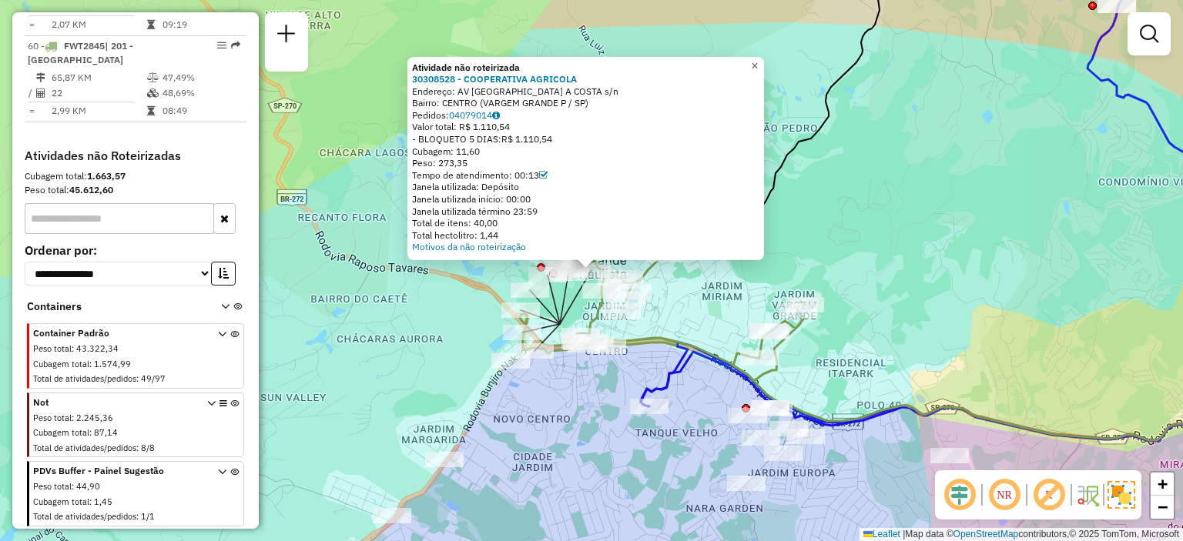
click at [764, 61] on link "×" at bounding box center [755, 65] width 18 height 18
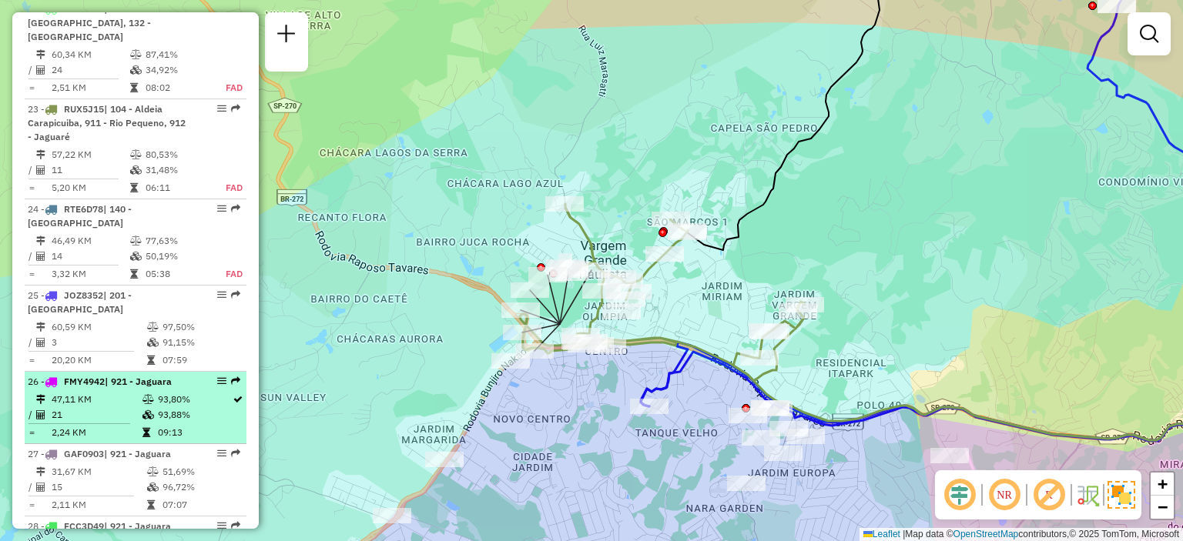
scroll to position [2475, 0]
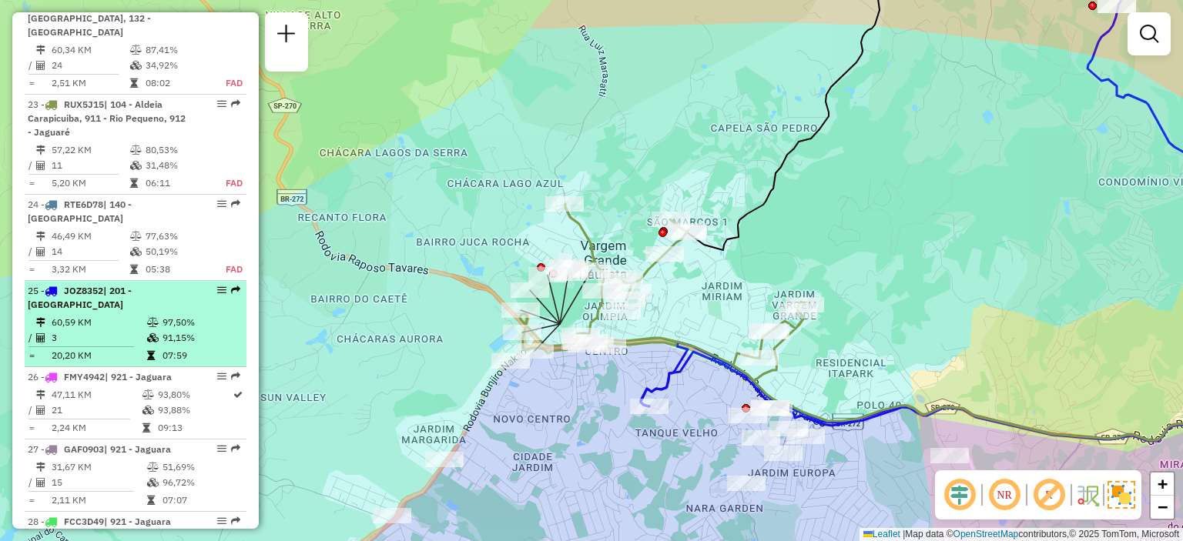
drag, startPoint x: 223, startPoint y: 346, endPoint x: 213, endPoint y: 340, distance: 12.4
select select "**********"
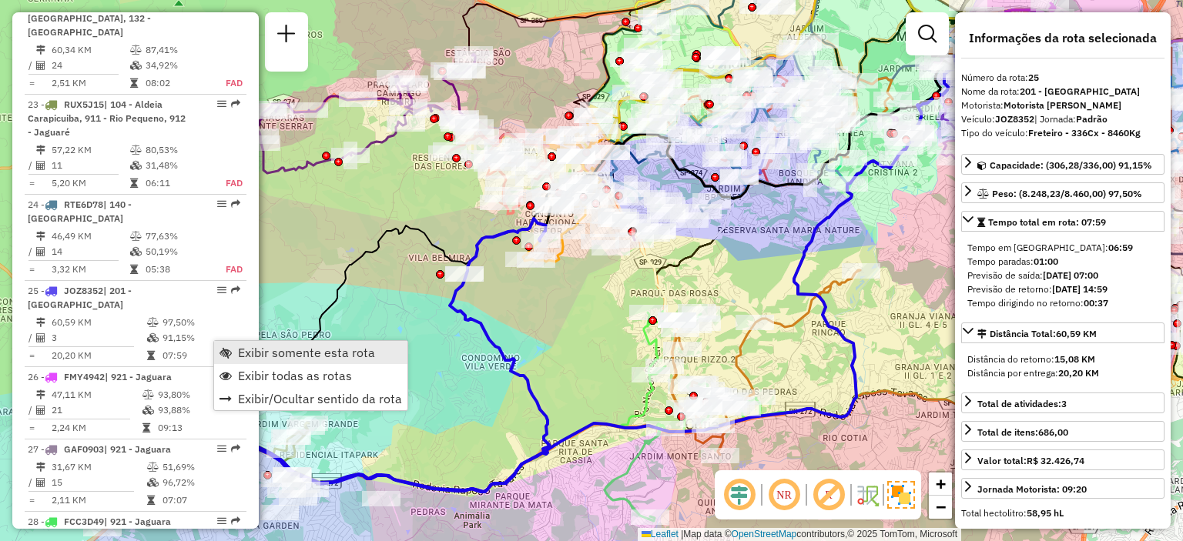
click at [253, 349] on span "Exibir somente esta rota" at bounding box center [306, 353] width 137 height 12
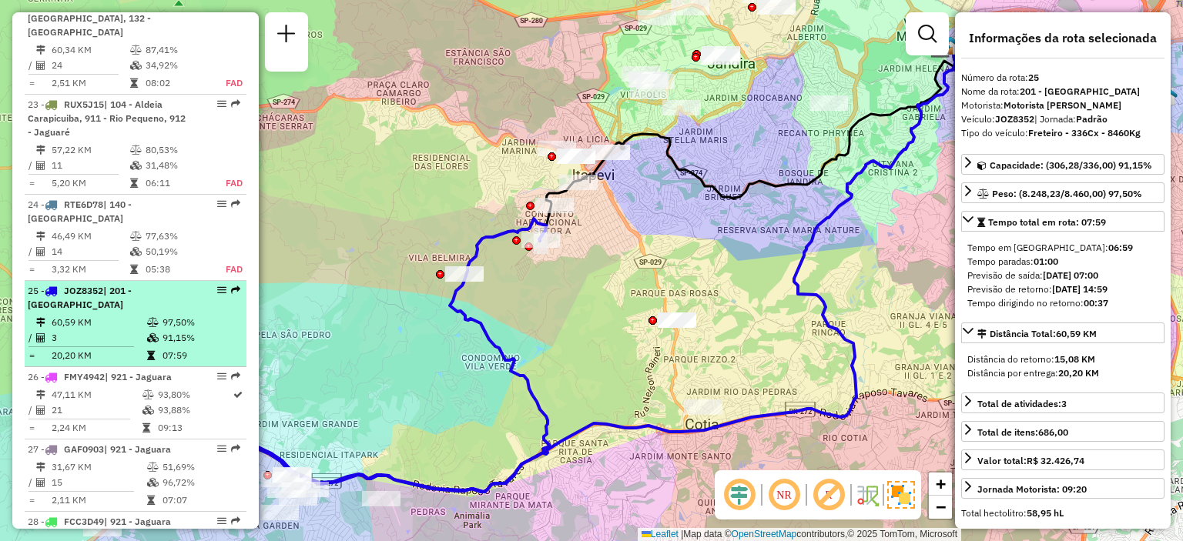
click at [217, 295] on em at bounding box center [221, 290] width 9 height 9
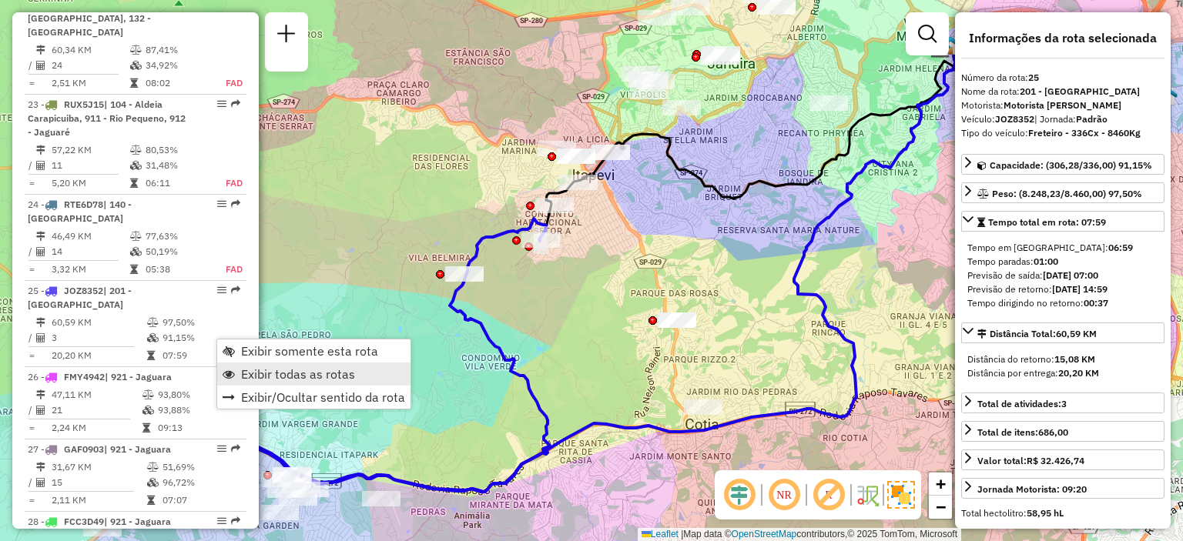
click at [264, 384] on link "Exibir todas as rotas" at bounding box center [313, 374] width 193 height 23
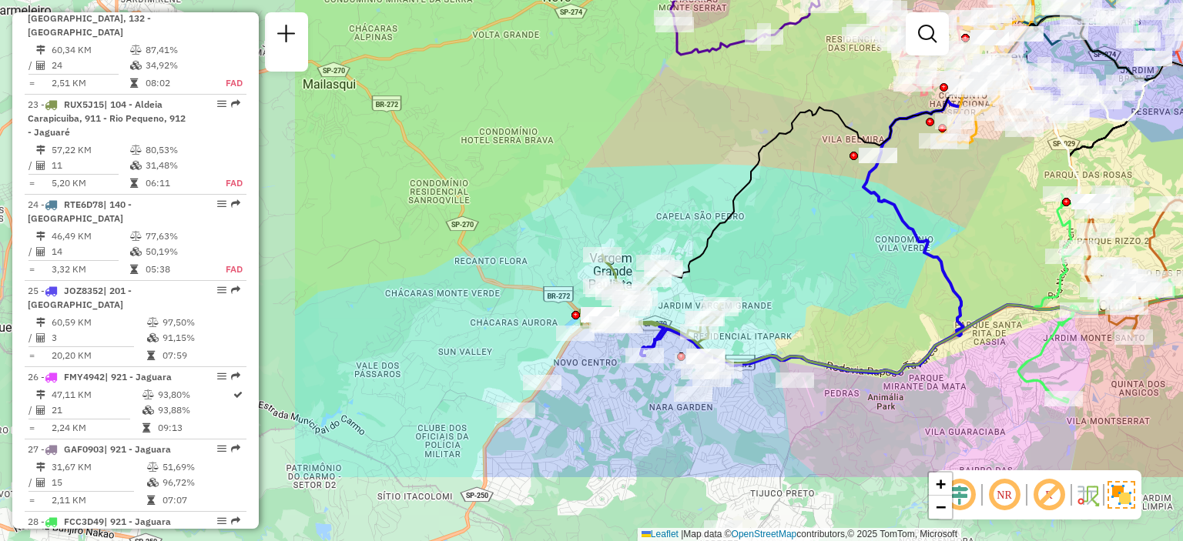
drag, startPoint x: 377, startPoint y: 361, endPoint x: 789, endPoint y: 243, distance: 428.8
click at [789, 243] on div "Janela de atendimento Grade de atendimento Capacidade Transportadoras Veículos …" at bounding box center [591, 270] width 1183 height 541
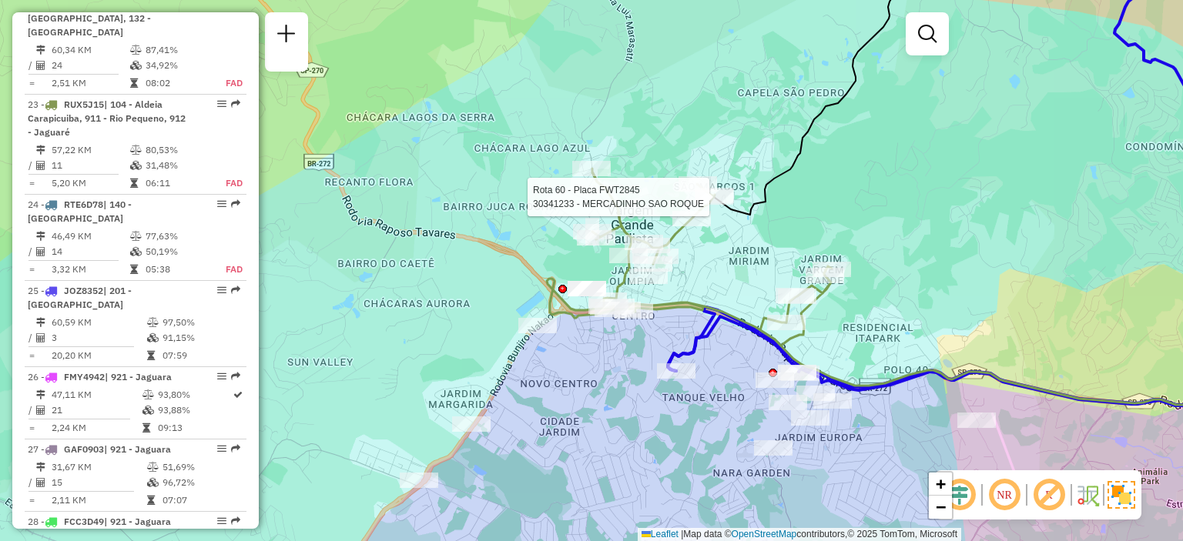
select select "**********"
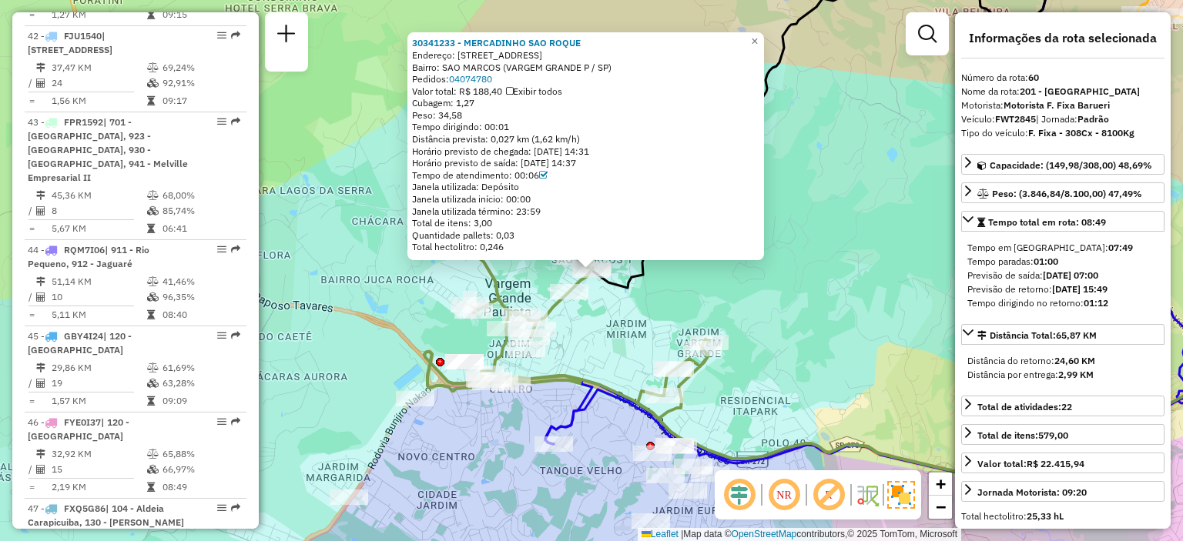
scroll to position [5755, 0]
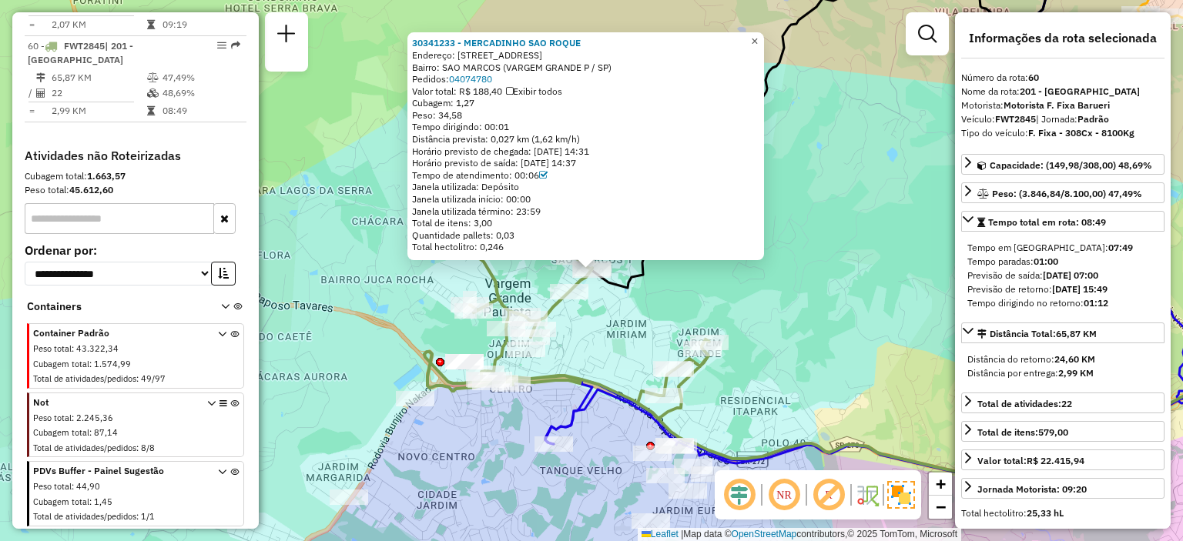
click at [758, 35] on span "×" at bounding box center [754, 41] width 7 height 13
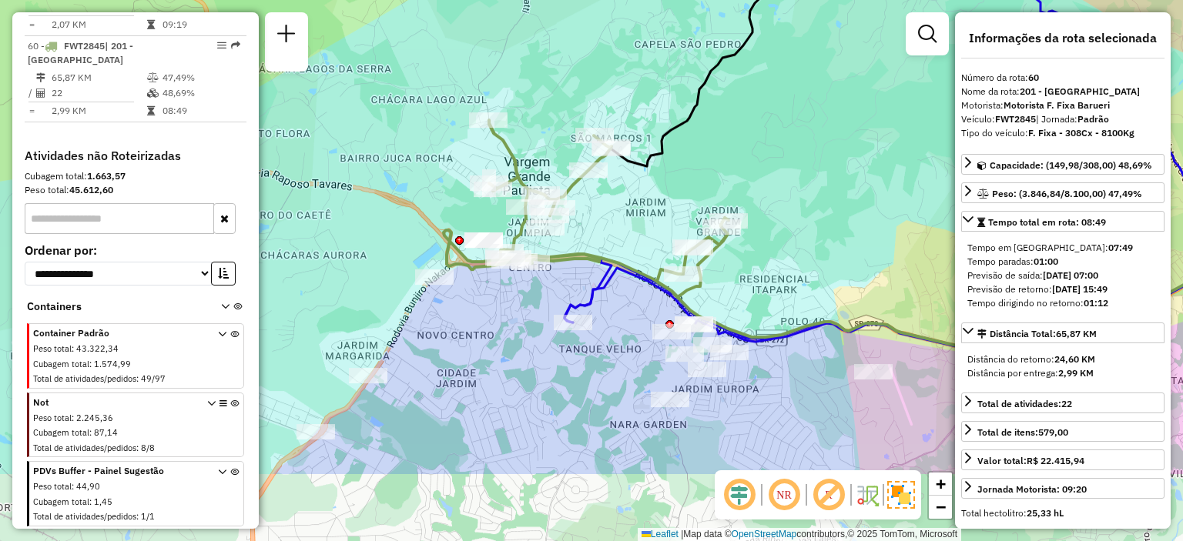
drag, startPoint x: 786, startPoint y: 354, endPoint x: 806, endPoint y: 232, distance: 123.2
click at [806, 232] on div "Janela de atendimento Grade de atendimento Capacidade Transportadoras Veículos …" at bounding box center [591, 270] width 1183 height 541
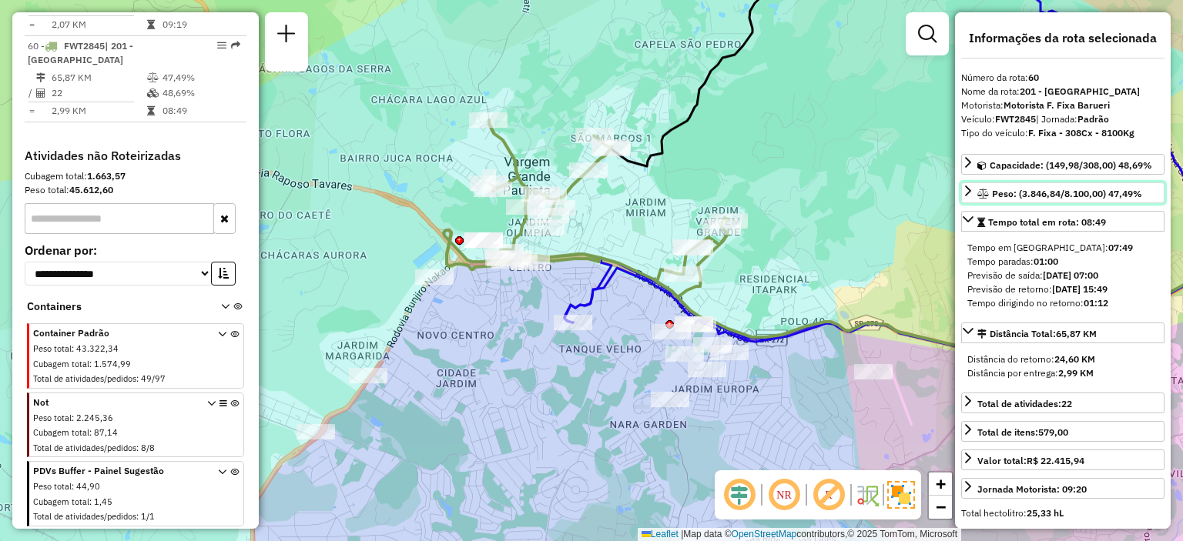
click at [1101, 192] on span "Peso: (3.846,84/8.100,00) 47,49%" at bounding box center [1067, 194] width 150 height 12
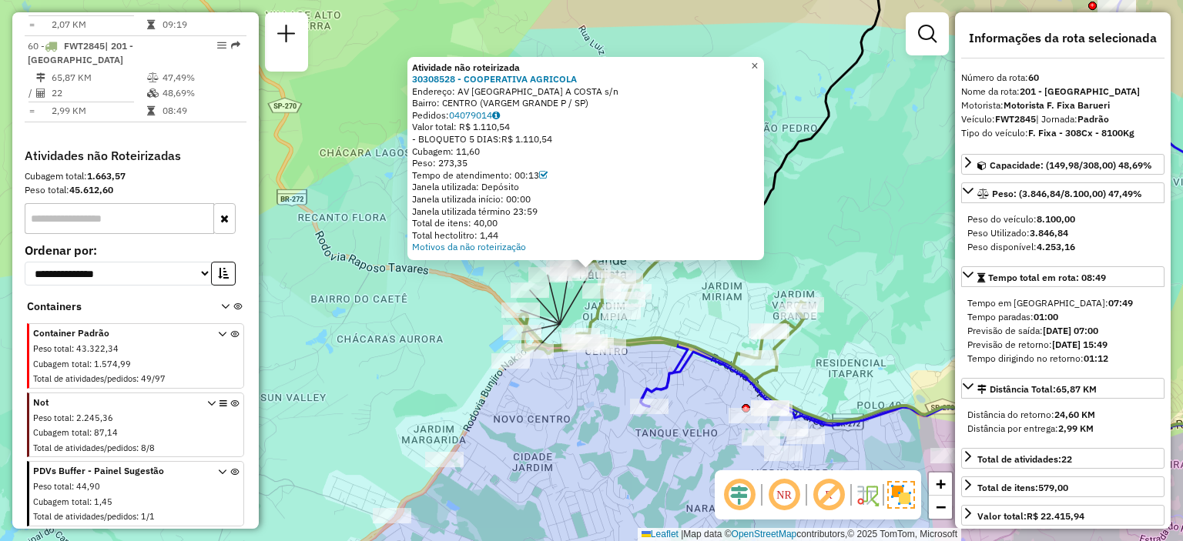
click at [758, 62] on span "×" at bounding box center [754, 65] width 7 height 13
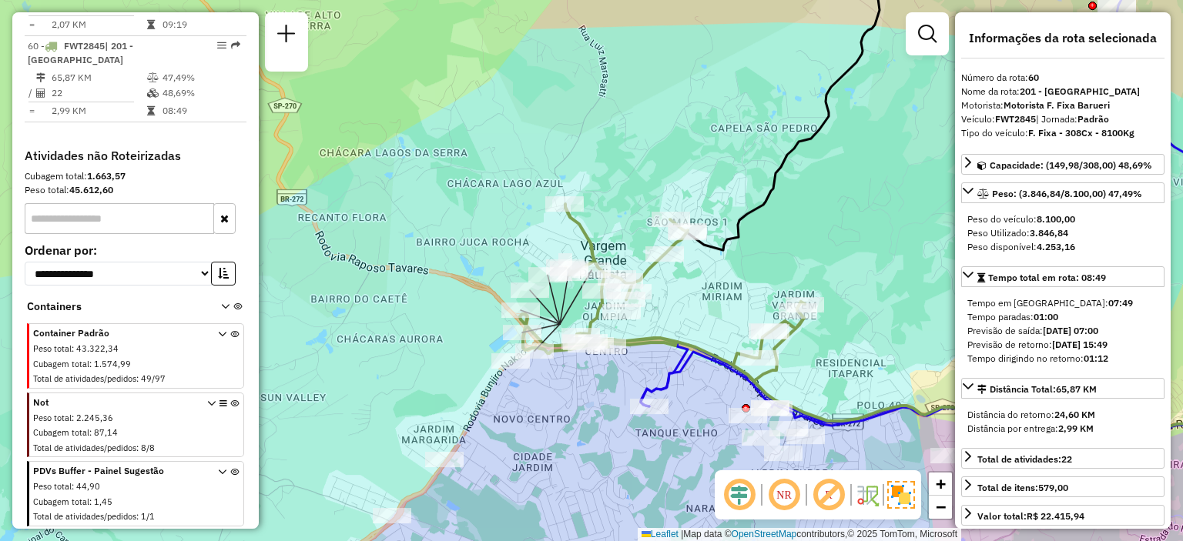
click at [163, 361] on div "Cubagem total : 1.574,99" at bounding box center [116, 364] width 166 height 13
click at [219, 333] on icon at bounding box center [222, 359] width 8 height 58
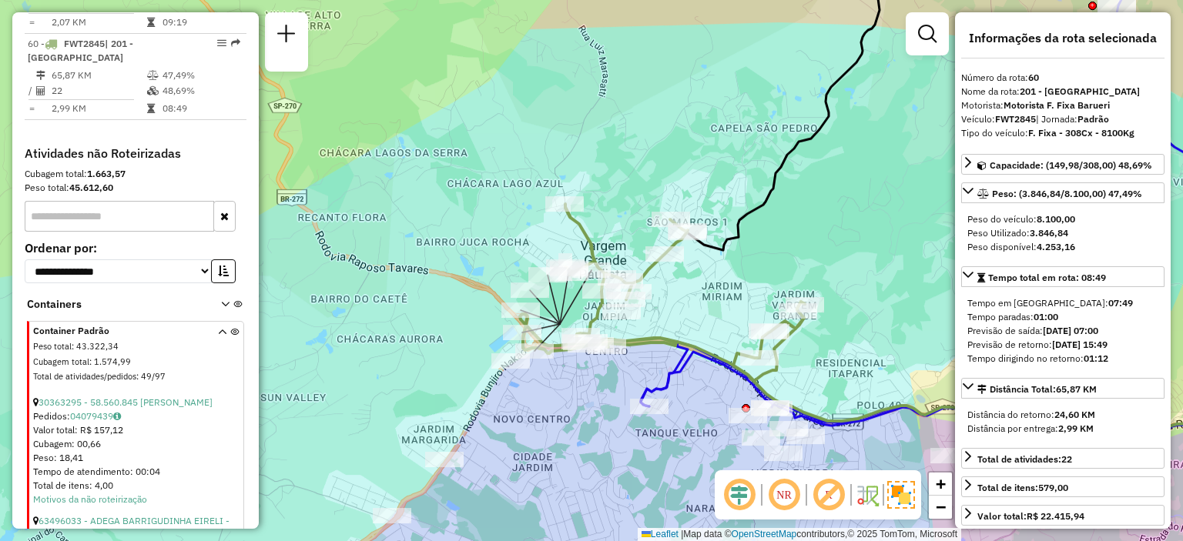
click at [219, 333] on icon at bounding box center [222, 357] width 8 height 58
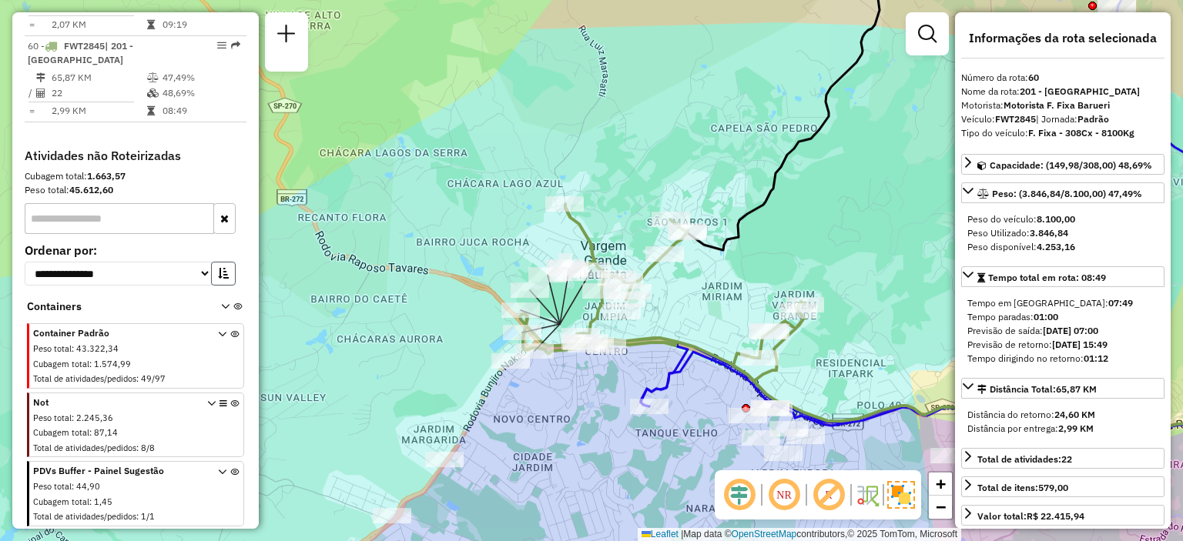
click at [223, 276] on icon "button" at bounding box center [223, 273] width 11 height 11
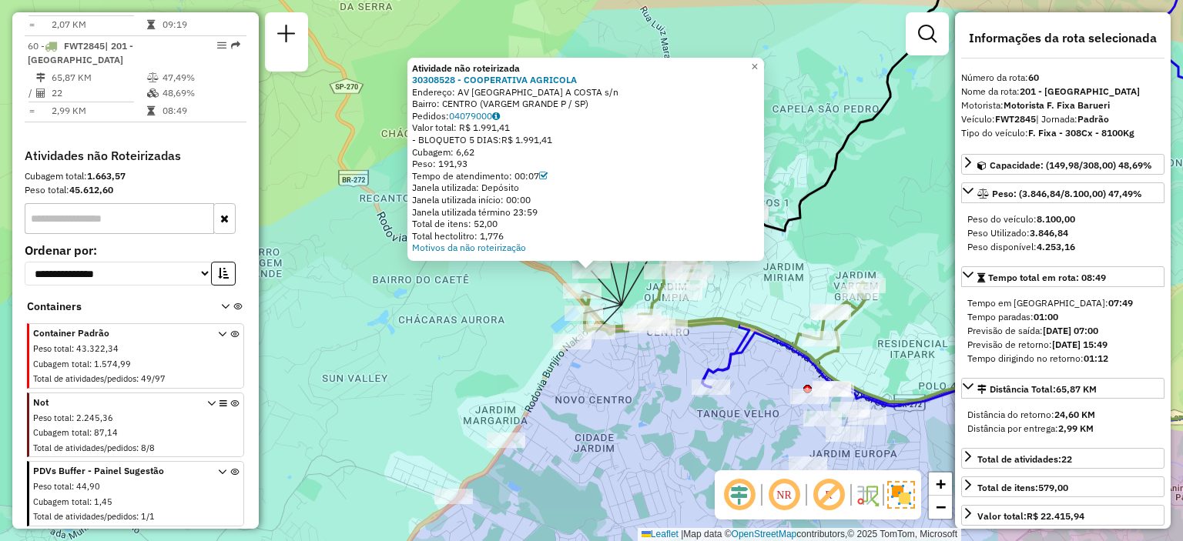
drag, startPoint x: 468, startPoint y: 260, endPoint x: 256, endPoint y: 294, distance: 215.4
click at [256, 294] on hb-router-mapa "Informações da Sessão 1288486 - 04/10/2025 Criação: 03/10/2025 18:51 Depósito: …" at bounding box center [591, 270] width 1183 height 541
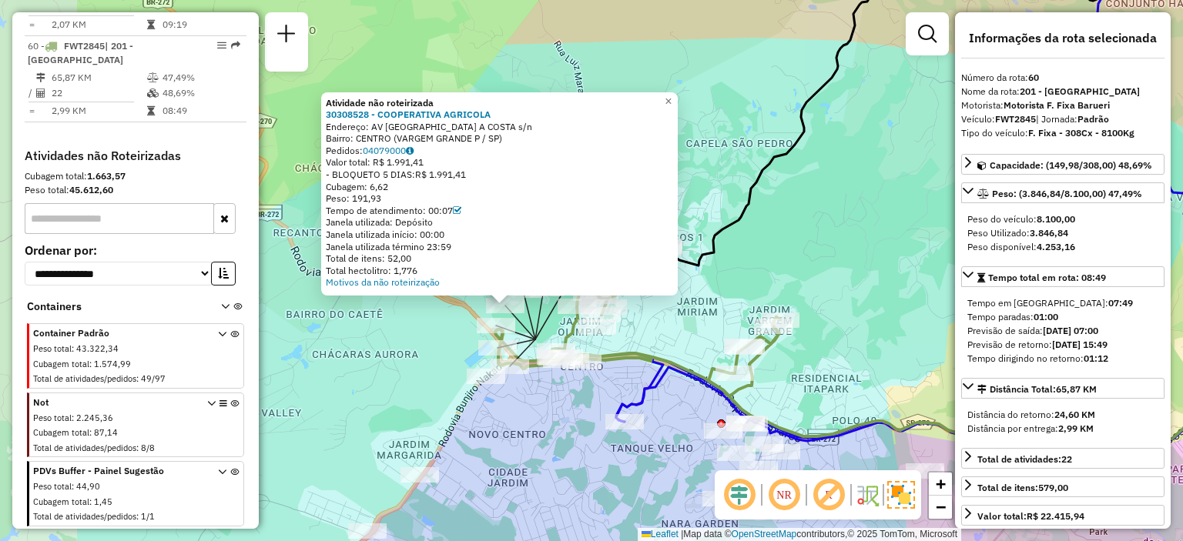
drag, startPoint x: 678, startPoint y: 184, endPoint x: 916, endPoint y: 208, distance: 239.9
click at [916, 208] on div "Atividade não roteirizada 30308528 - COOPERATIVA AGRICOLA Endereço: AV AVENIDA …" at bounding box center [591, 270] width 1183 height 541
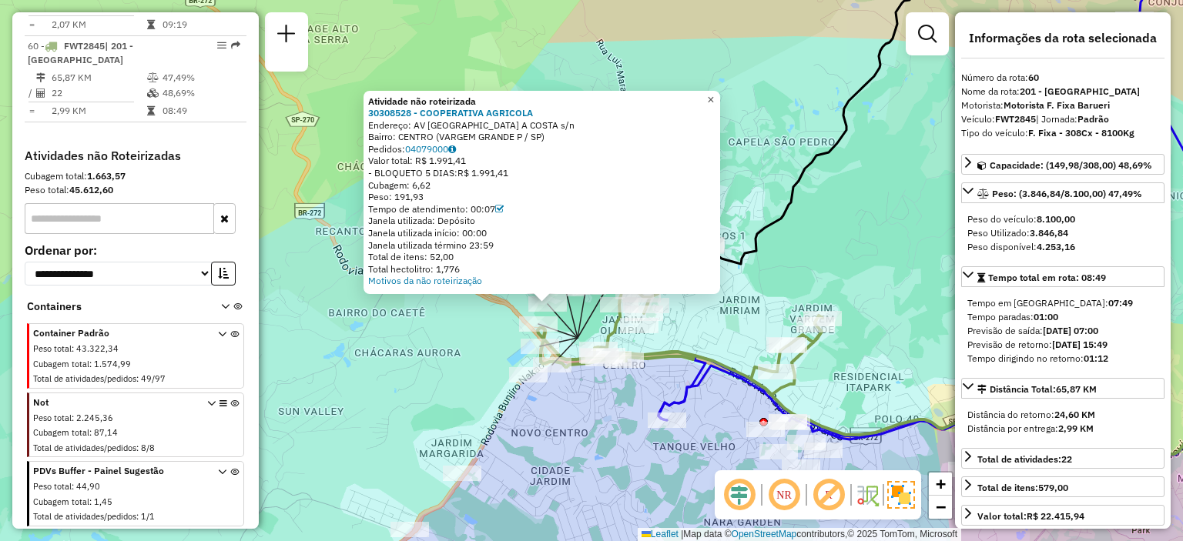
click at [714, 93] on span "×" at bounding box center [710, 99] width 7 height 13
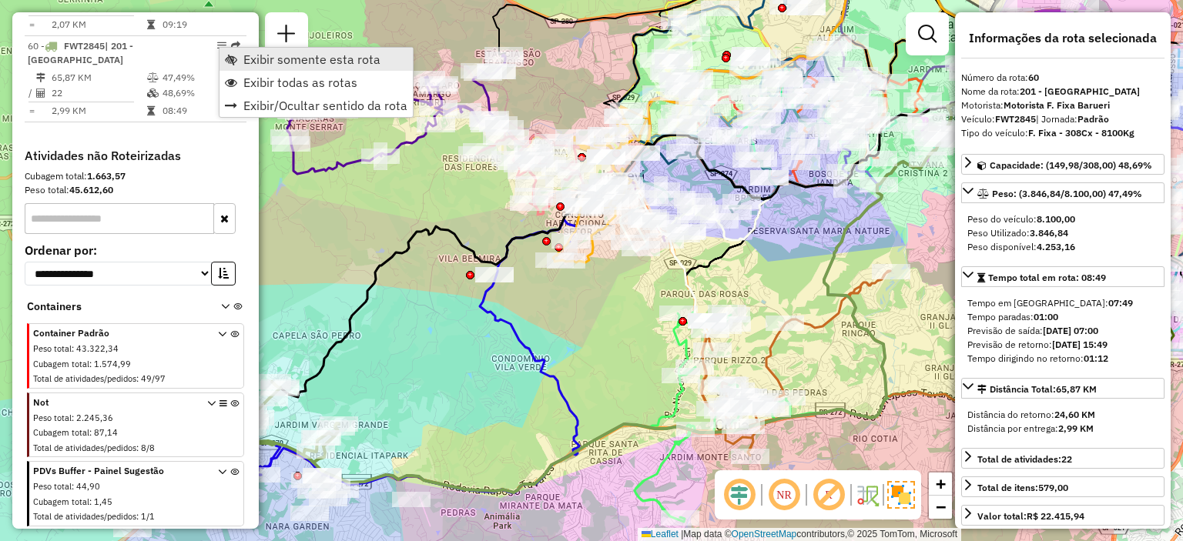
click at [240, 53] on link "Exibir somente esta rota" at bounding box center [315, 59] width 193 height 23
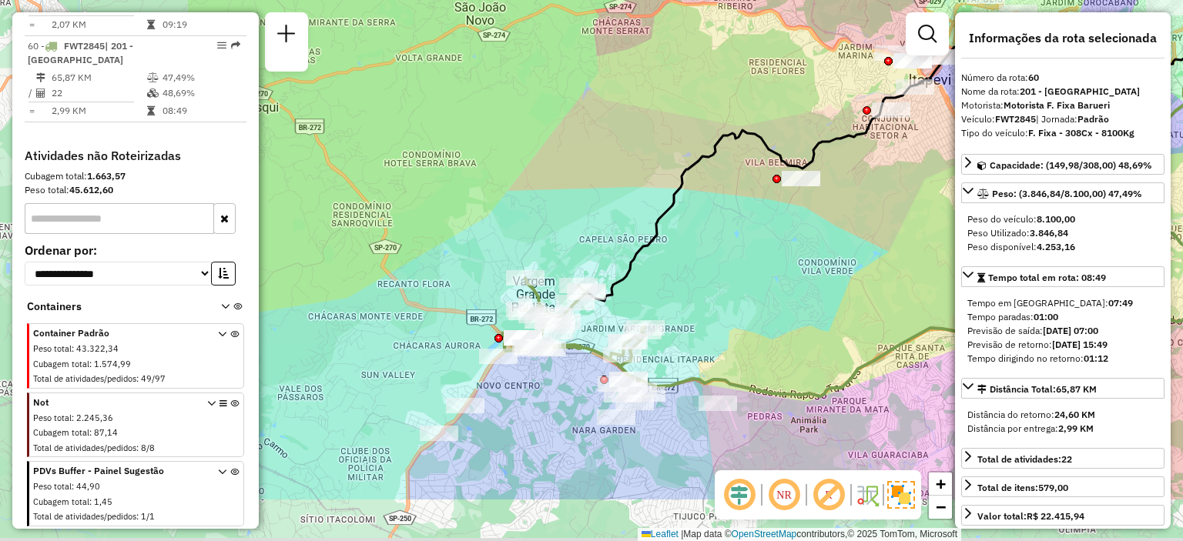
drag, startPoint x: 413, startPoint y: 228, endPoint x: 728, endPoint y: 129, distance: 330.3
click at [728, 129] on icon at bounding box center [939, 127] width 705 height 348
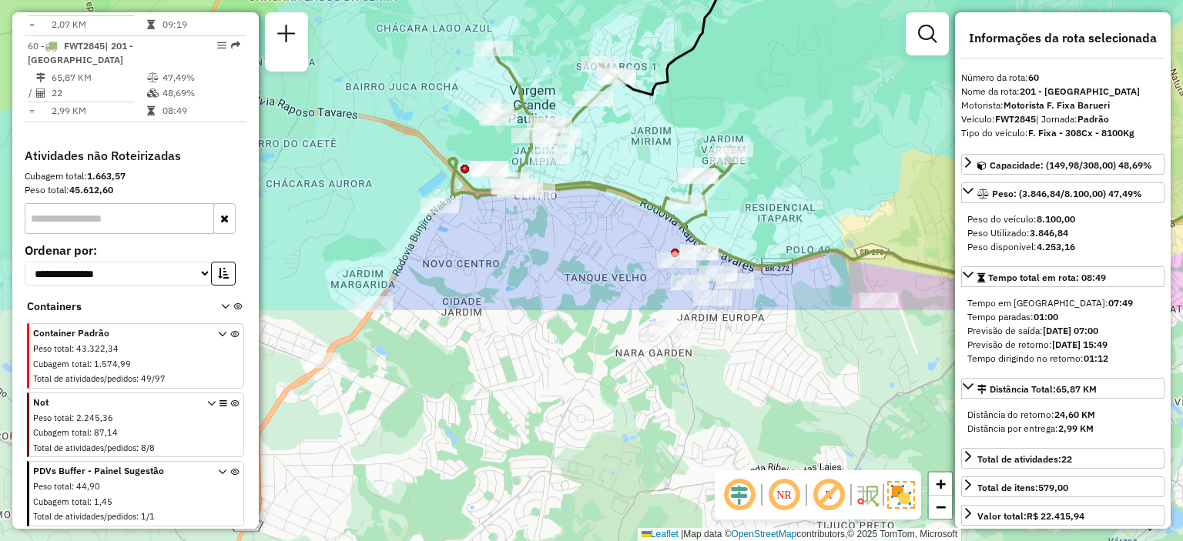
drag, startPoint x: 652, startPoint y: 285, endPoint x: 696, endPoint y: 1, distance: 287.6
click at [696, 1] on div "Janela de atendimento Grade de atendimento Capacidade Transportadoras Veículos …" at bounding box center [591, 270] width 1183 height 541
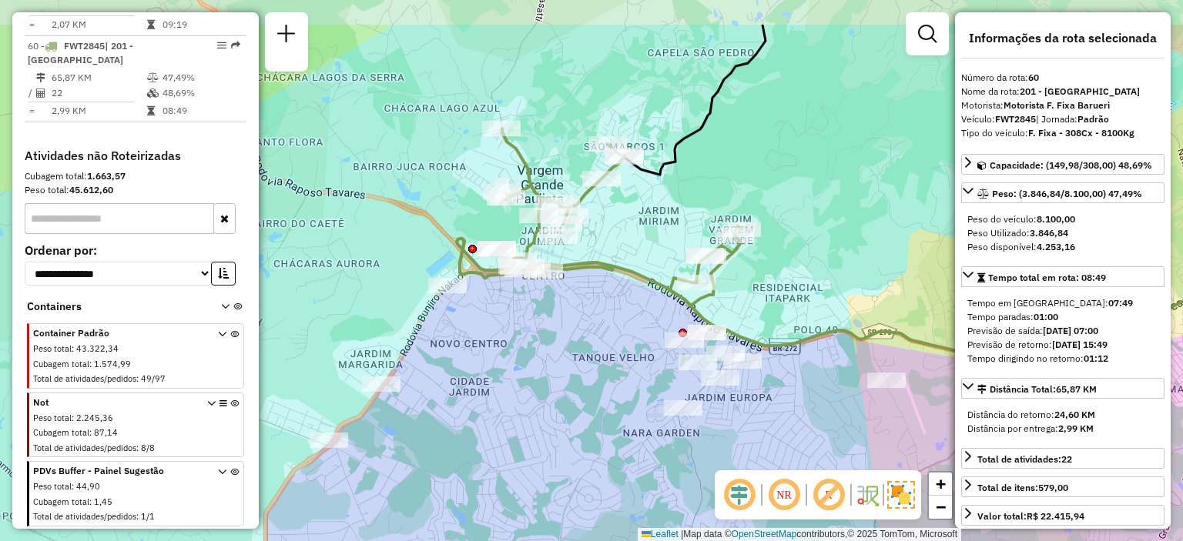
drag, startPoint x: 706, startPoint y: 51, endPoint x: 714, endPoint y: 129, distance: 78.2
click at [714, 129] on div "Janela de atendimento Grade de atendimento Capacidade Transportadoras Veículos …" at bounding box center [591, 270] width 1183 height 541
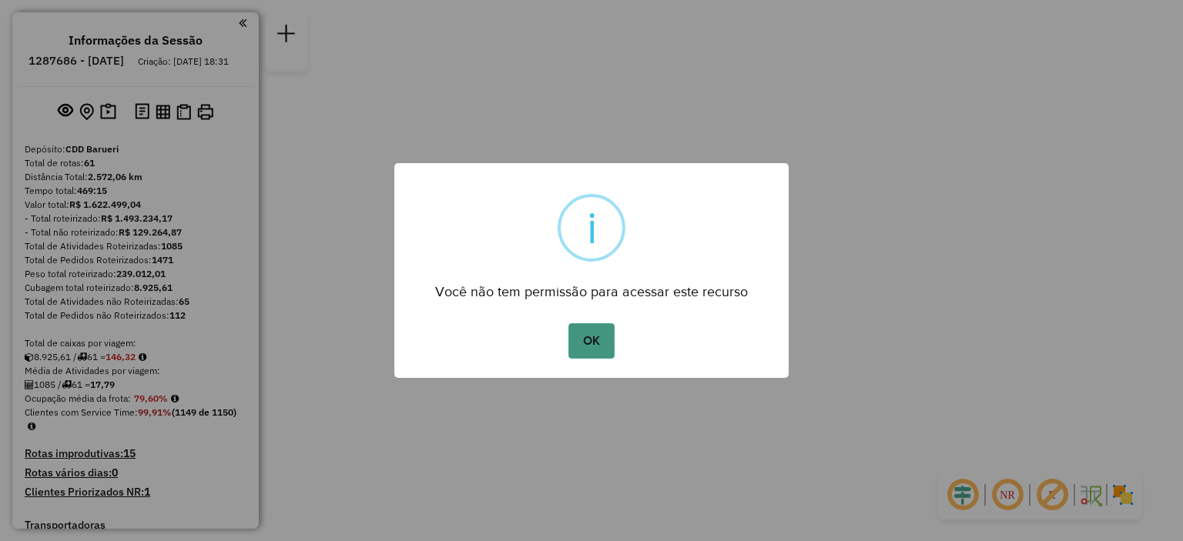
click at [601, 340] on button "OK" at bounding box center [590, 340] width 45 height 35
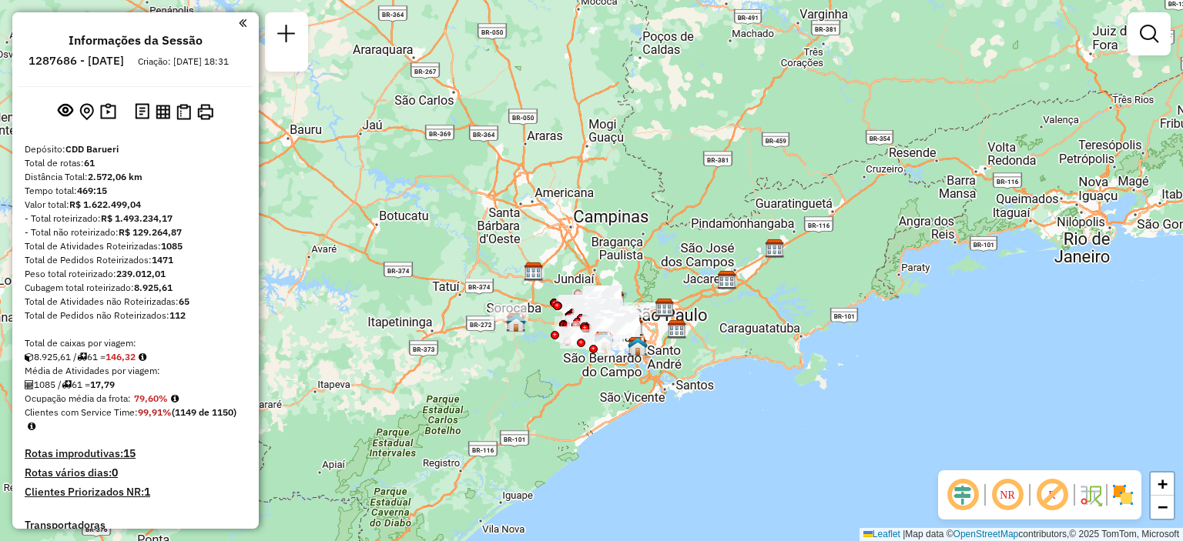
click at [1014, 492] on em at bounding box center [1007, 495] width 37 height 37
click at [1115, 493] on img at bounding box center [1123, 495] width 25 height 25
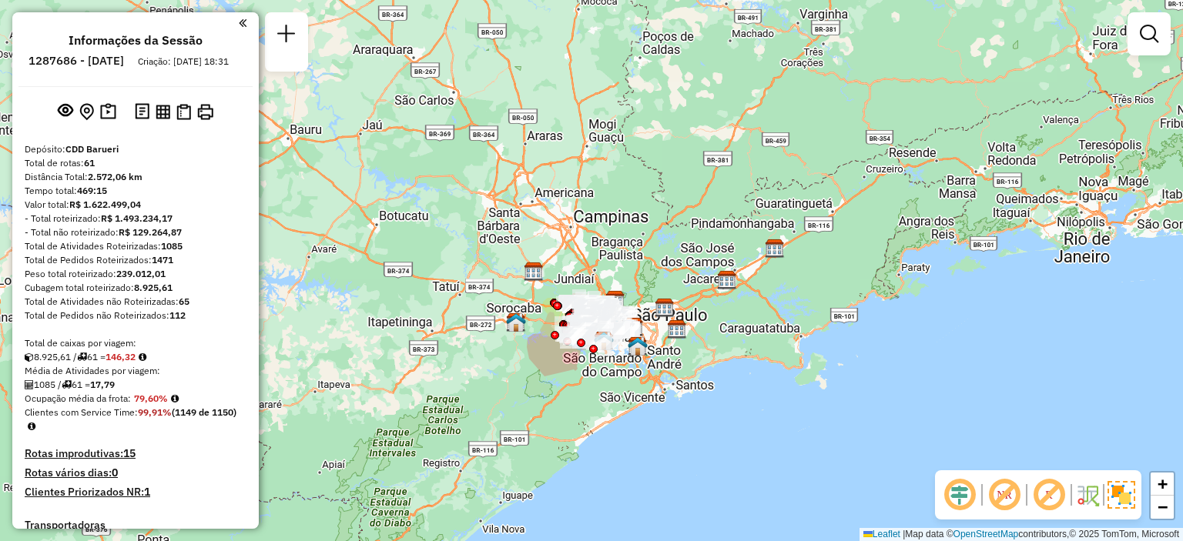
click at [1014, 487] on em at bounding box center [1004, 495] width 37 height 37
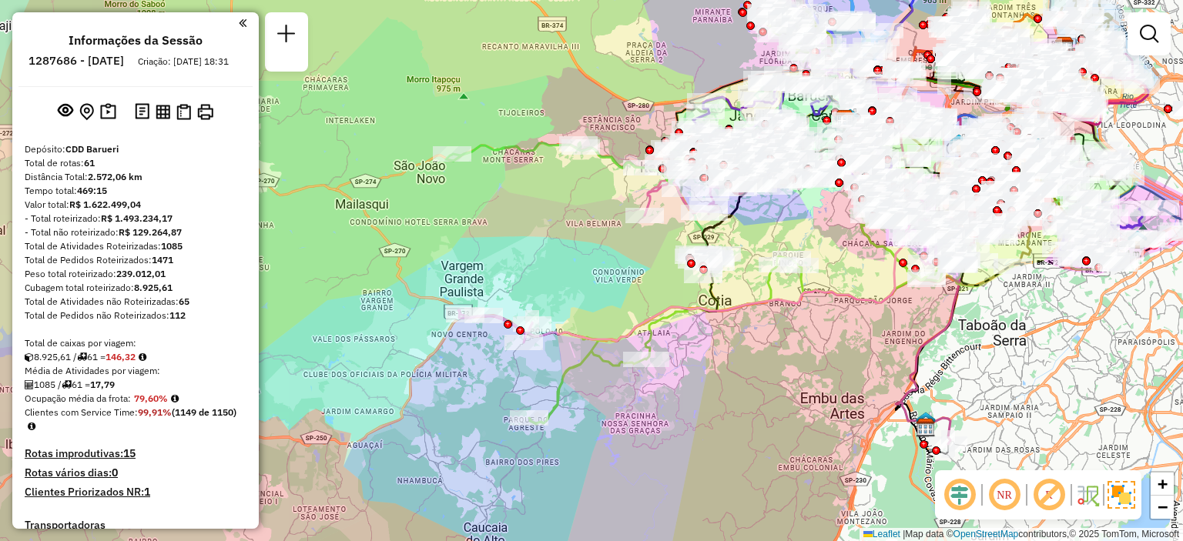
drag, startPoint x: 521, startPoint y: 283, endPoint x: 564, endPoint y: 277, distance: 42.7
click at [564, 277] on div "Janela de atendimento Grade de atendimento Capacidade Transportadoras Veículos …" at bounding box center [591, 270] width 1183 height 541
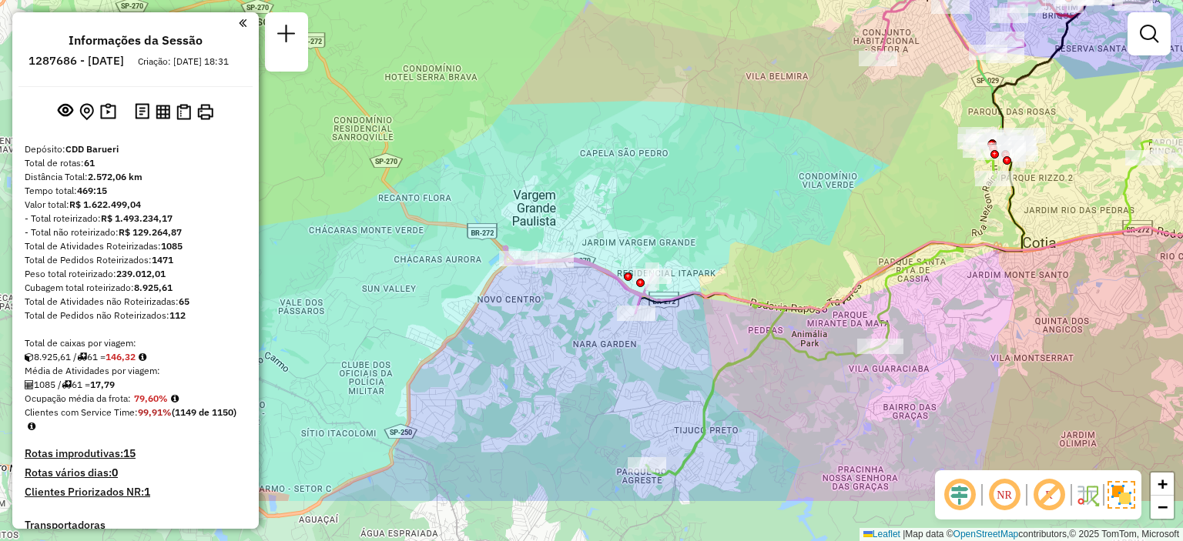
drag, startPoint x: 612, startPoint y: 290, endPoint x: 763, endPoint y: 196, distance: 178.2
click at [763, 196] on div "Janela de atendimento Grade de atendimento Capacidade Transportadoras Veículos …" at bounding box center [591, 270] width 1183 height 541
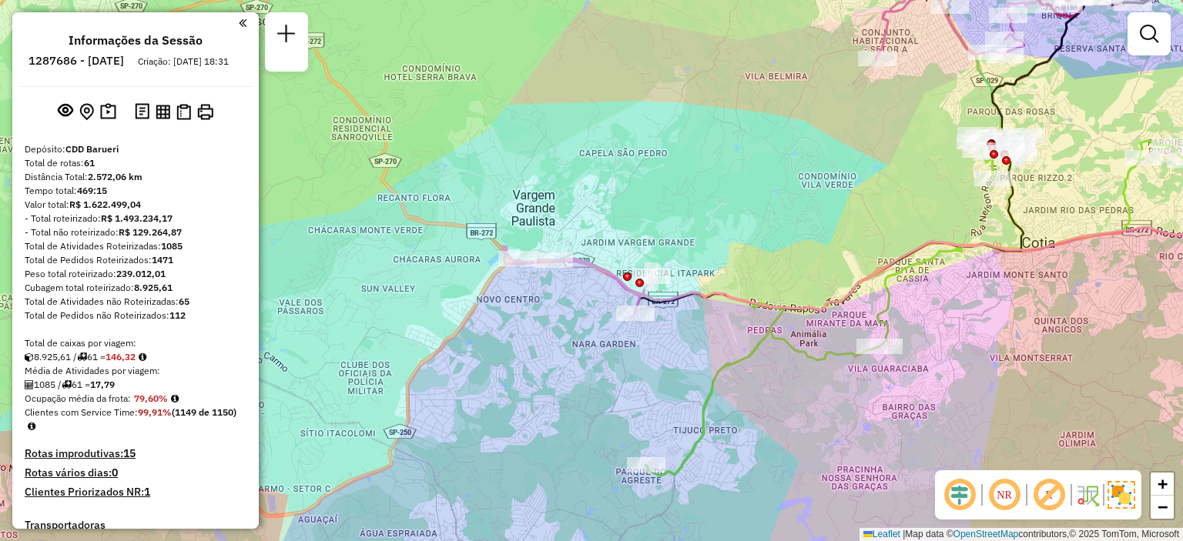
click at [455, 443] on div "Janela de atendimento Grade de atendimento Capacidade Transportadoras Veículos …" at bounding box center [591, 270] width 1183 height 541
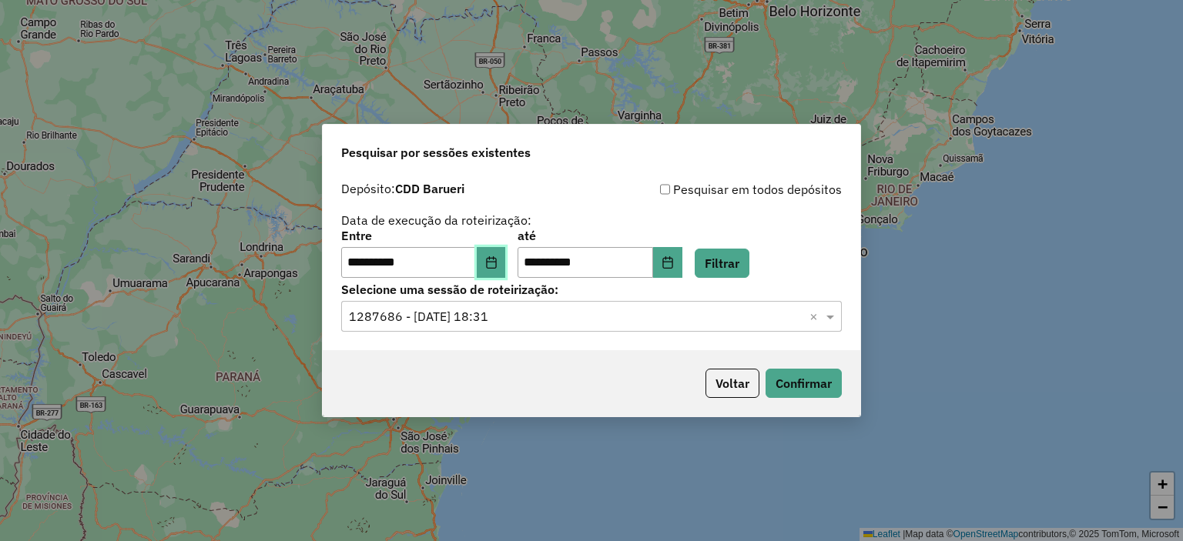
click at [498, 266] on icon "Choose Date" at bounding box center [491, 262] width 12 height 12
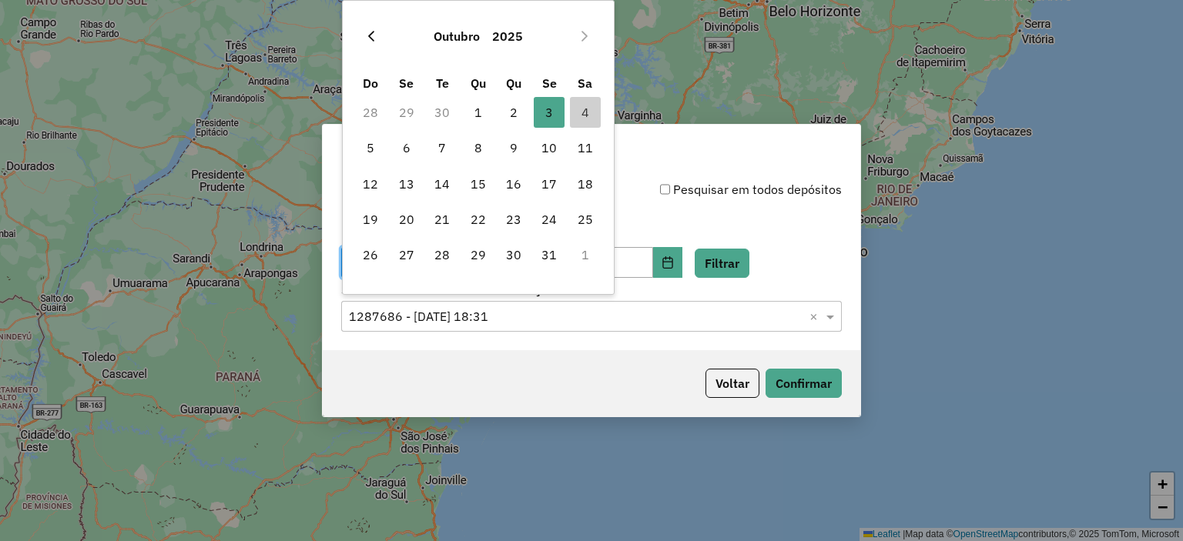
click at [369, 36] on icon "Previous Month" at bounding box center [371, 36] width 6 height 11
click at [592, 225] on span "27" at bounding box center [585, 219] width 31 height 31
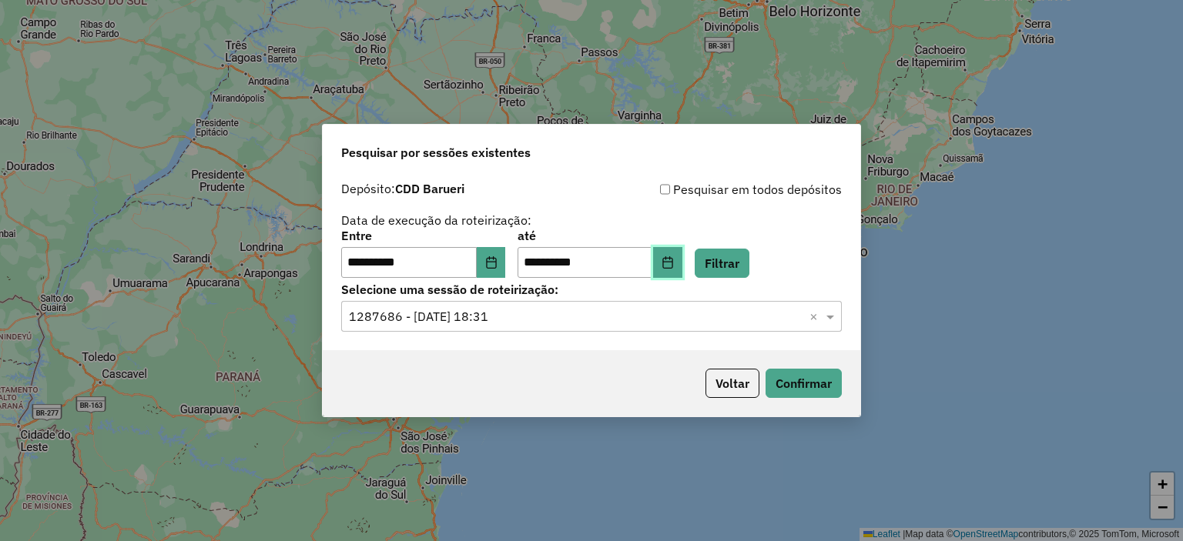
click at [682, 257] on button "Choose Date" at bounding box center [667, 262] width 29 height 31
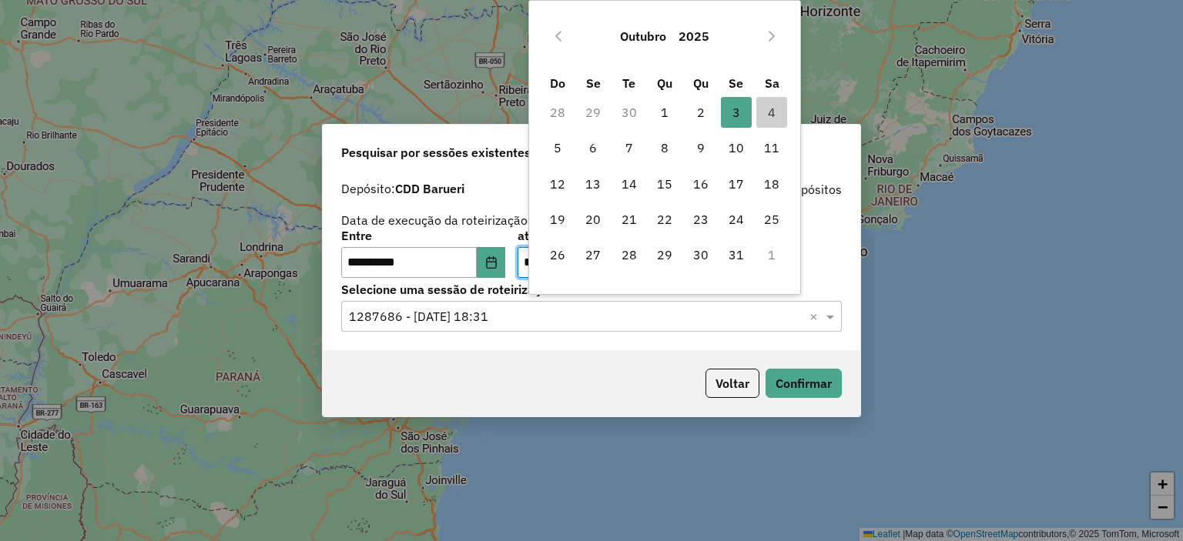
click at [558, 50] on div "Outubro 2025" at bounding box center [665, 36] width 250 height 49
click at [561, 36] on icon "Previous Month" at bounding box center [558, 36] width 12 height 12
click at [776, 221] on span "27" at bounding box center [771, 219] width 31 height 31
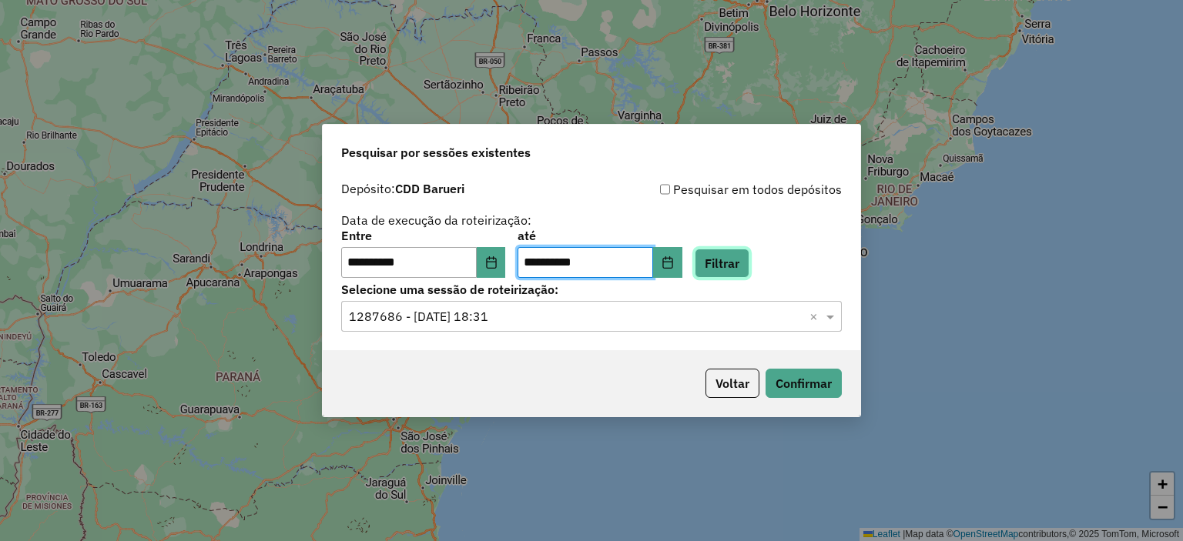
click at [749, 273] on button "Filtrar" at bounding box center [722, 263] width 55 height 29
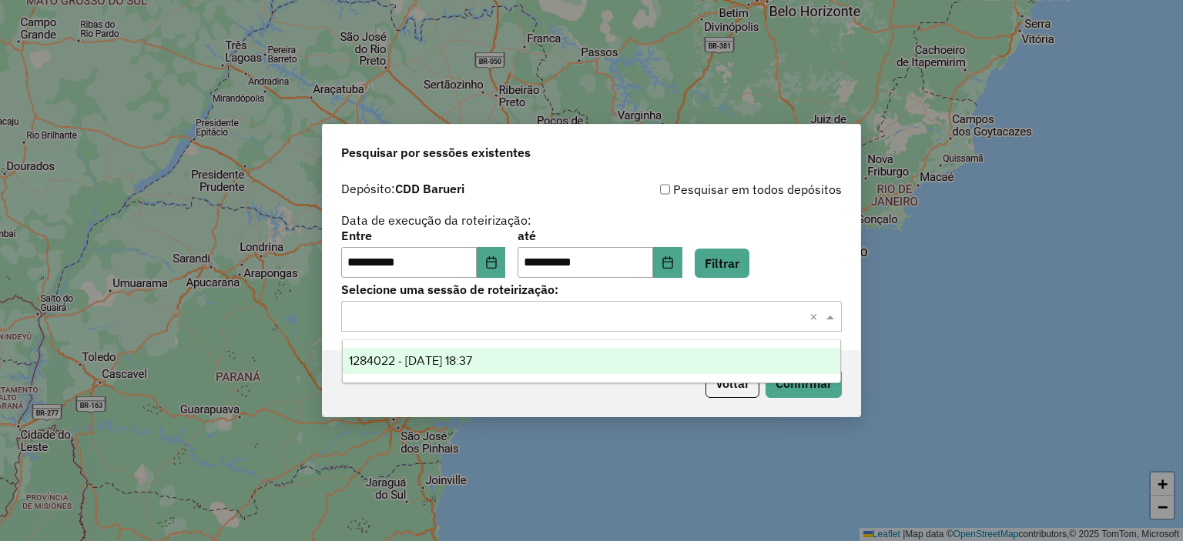
click at [589, 331] on div "Selecione uma sessão × ×" at bounding box center [591, 316] width 501 height 31
click at [579, 324] on input "text" at bounding box center [576, 317] width 454 height 18
click at [524, 359] on div "1284022 - 27/09/2025 18:37" at bounding box center [592, 361] width 498 height 26
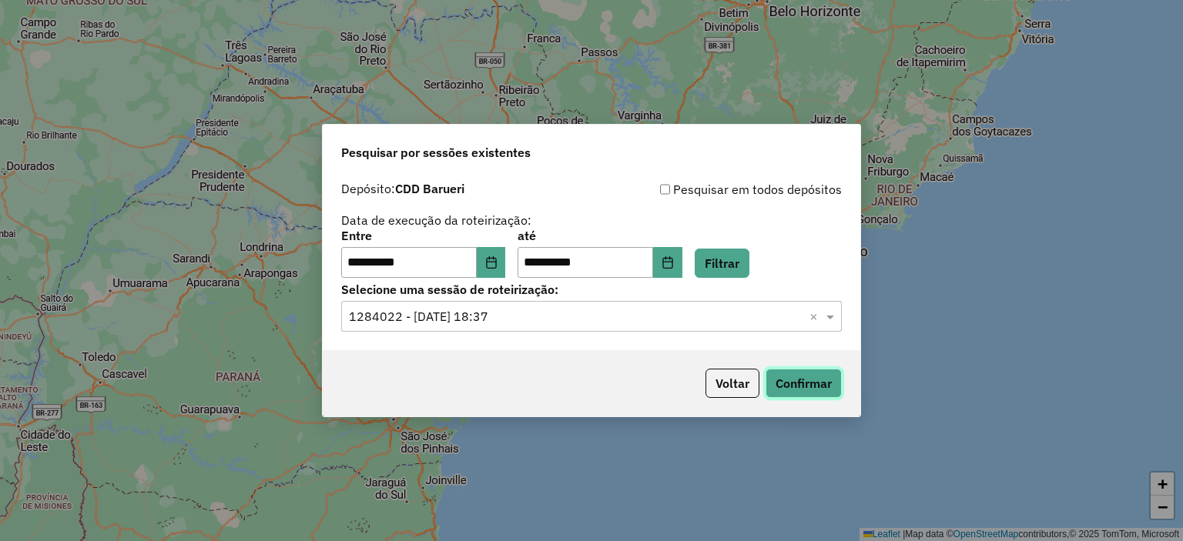
click at [812, 375] on button "Confirmar" at bounding box center [804, 383] width 76 height 29
click at [496, 266] on icon "Choose Date" at bounding box center [491, 262] width 10 height 12
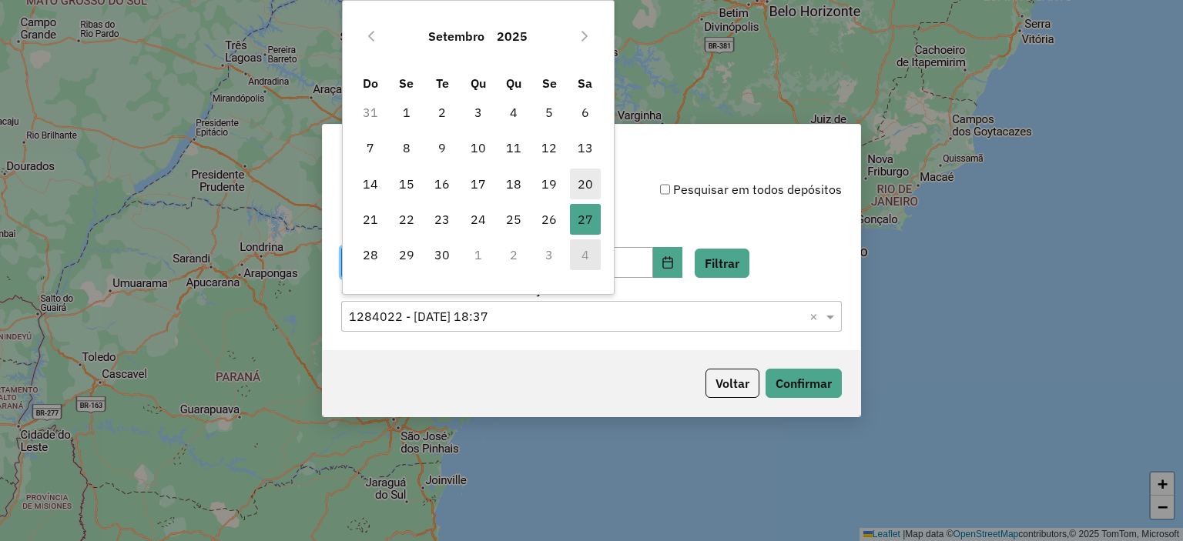
click at [579, 183] on span "20" at bounding box center [585, 184] width 31 height 31
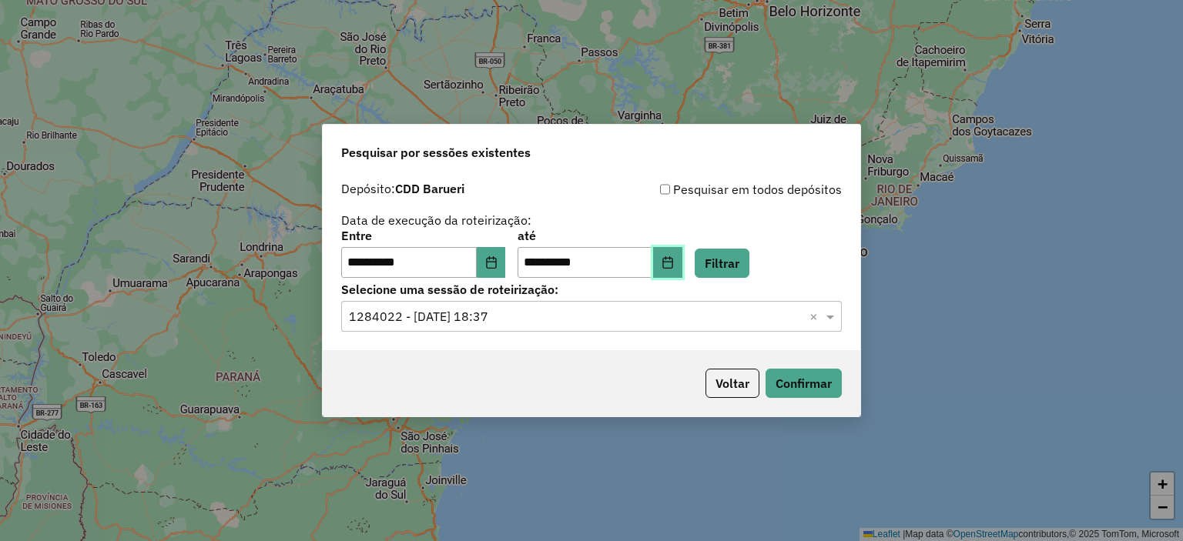
click at [682, 254] on button "Choose Date" at bounding box center [667, 262] width 29 height 31
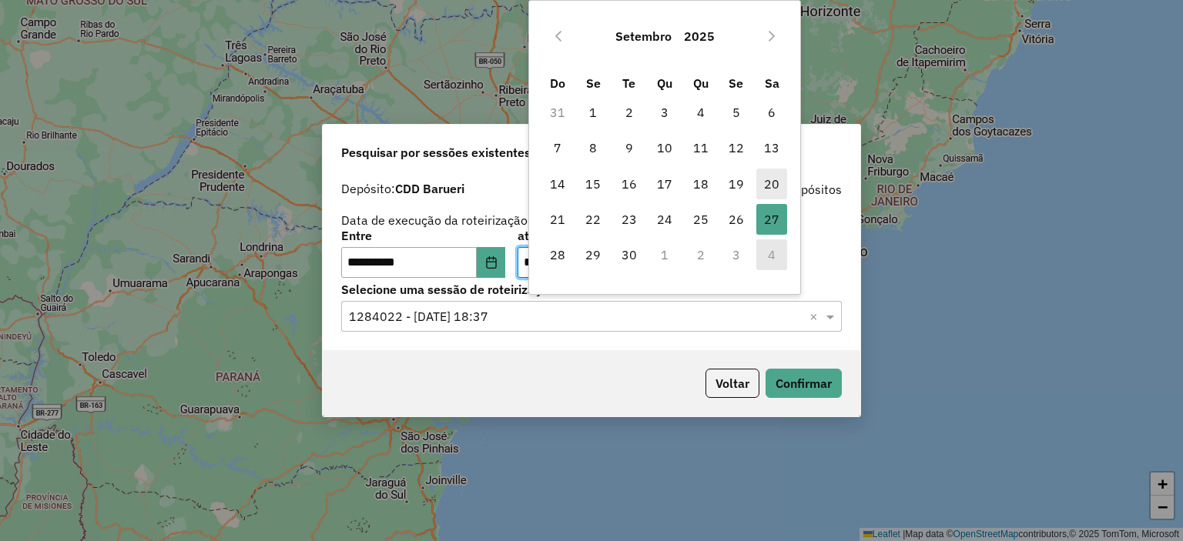
click at [775, 179] on span "20" at bounding box center [771, 184] width 31 height 31
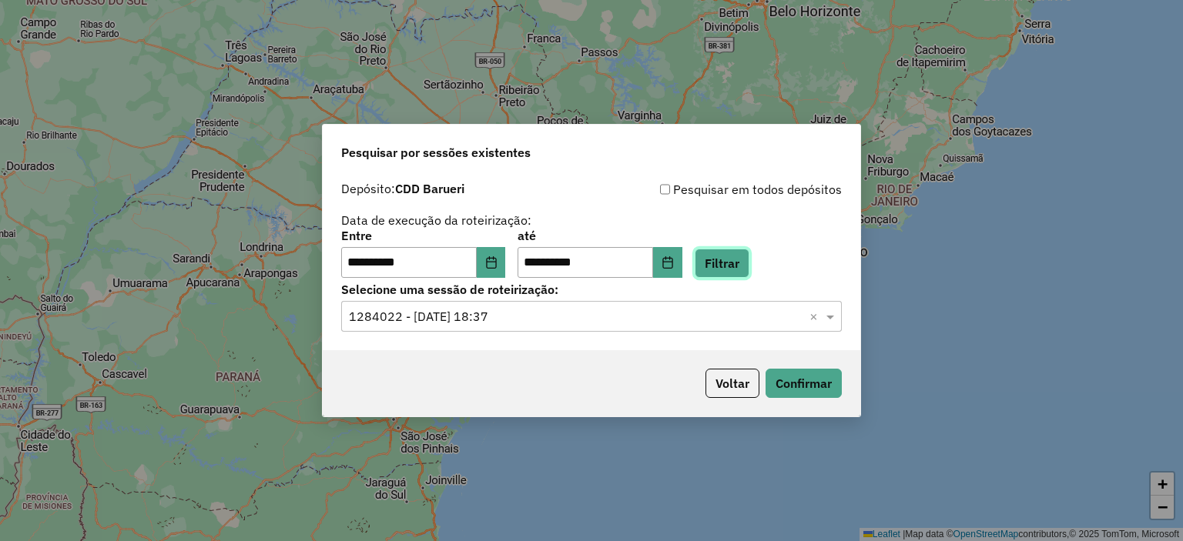
click at [749, 265] on button "Filtrar" at bounding box center [722, 263] width 55 height 29
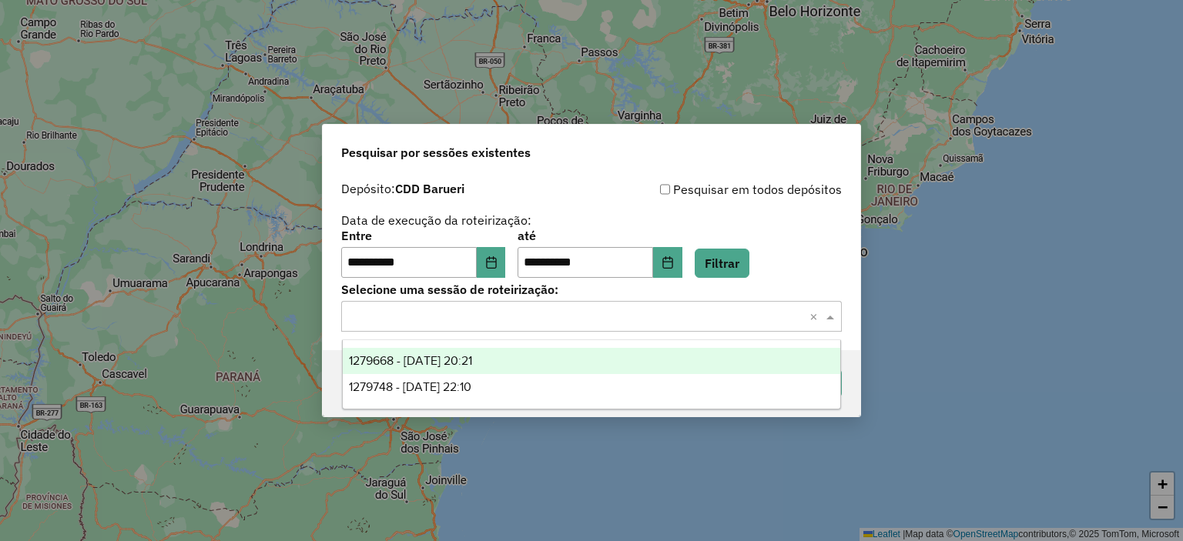
click at [533, 322] on input "text" at bounding box center [576, 317] width 454 height 18
click at [472, 366] on span "1279668 - 20/09/2025 20:21" at bounding box center [410, 360] width 123 height 13
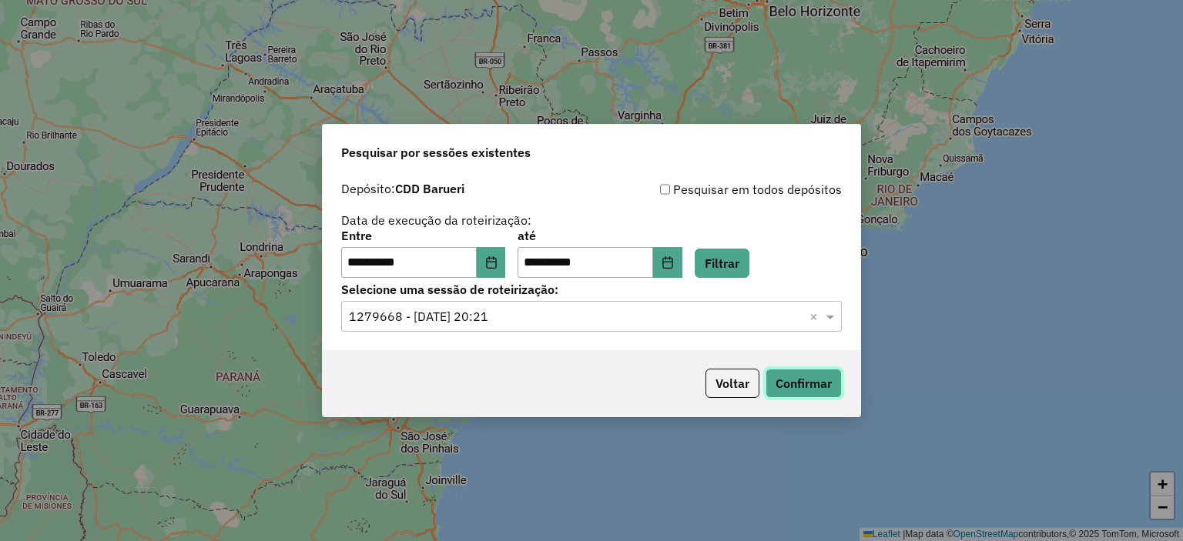
click at [789, 394] on button "Confirmar" at bounding box center [804, 383] width 76 height 29
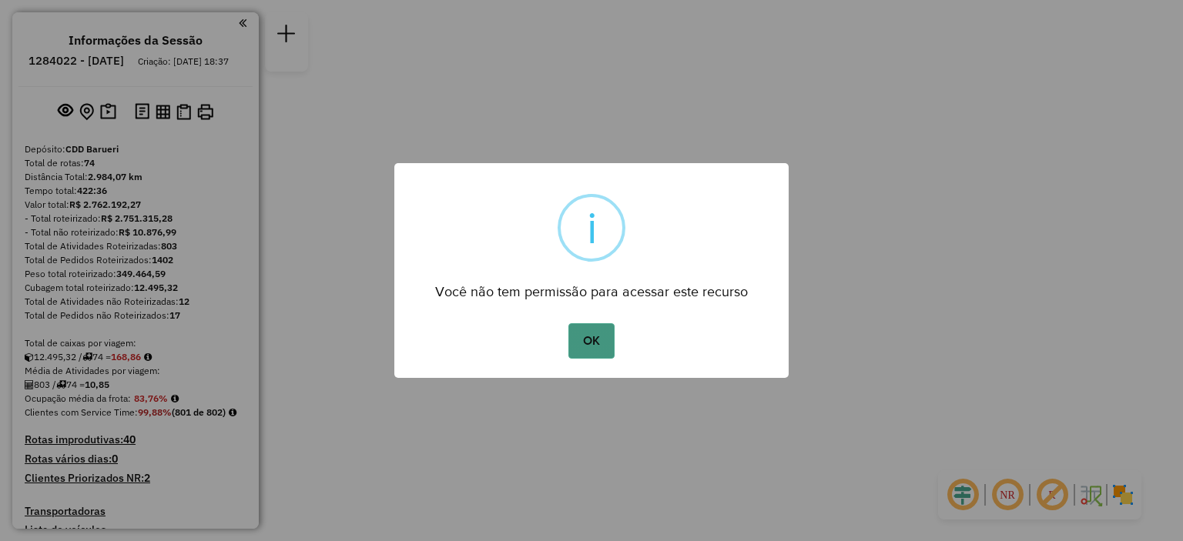
drag, startPoint x: 584, startPoint y: 359, endPoint x: 592, endPoint y: 347, distance: 15.0
click at [592, 347] on div "OK No Cancel" at bounding box center [591, 341] width 394 height 43
click at [592, 347] on button "OK" at bounding box center [590, 340] width 45 height 35
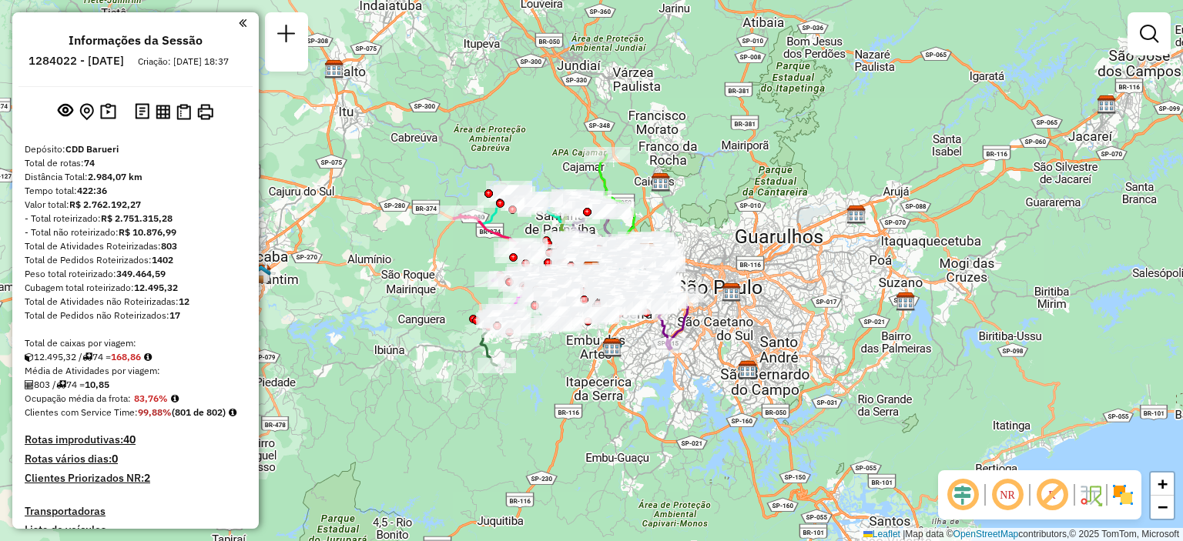
click at [1122, 494] on img at bounding box center [1123, 495] width 25 height 25
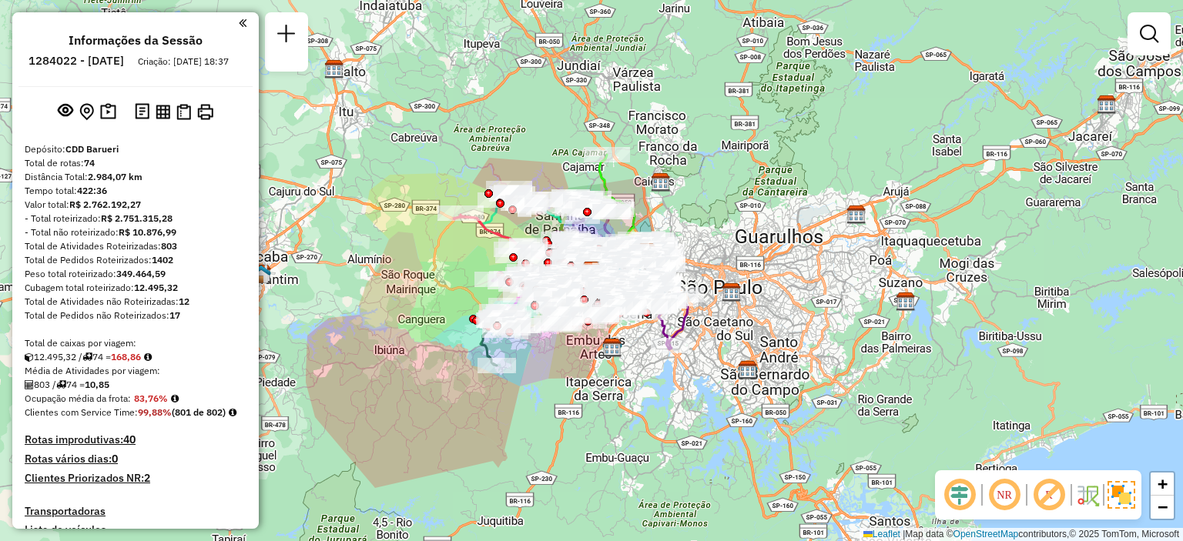
click at [1004, 496] on em at bounding box center [1004, 495] width 37 height 37
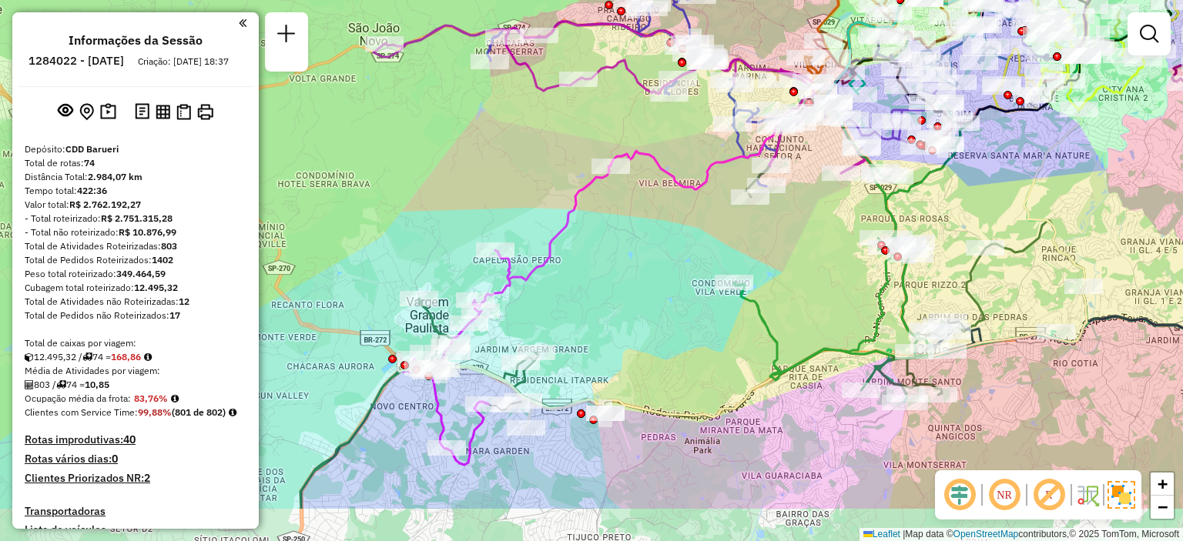
drag, startPoint x: 478, startPoint y: 307, endPoint x: 467, endPoint y: 220, distance: 87.7
click at [467, 220] on div "Janela de atendimento Grade de atendimento Capacidade Transportadoras Veículos …" at bounding box center [591, 270] width 1183 height 541
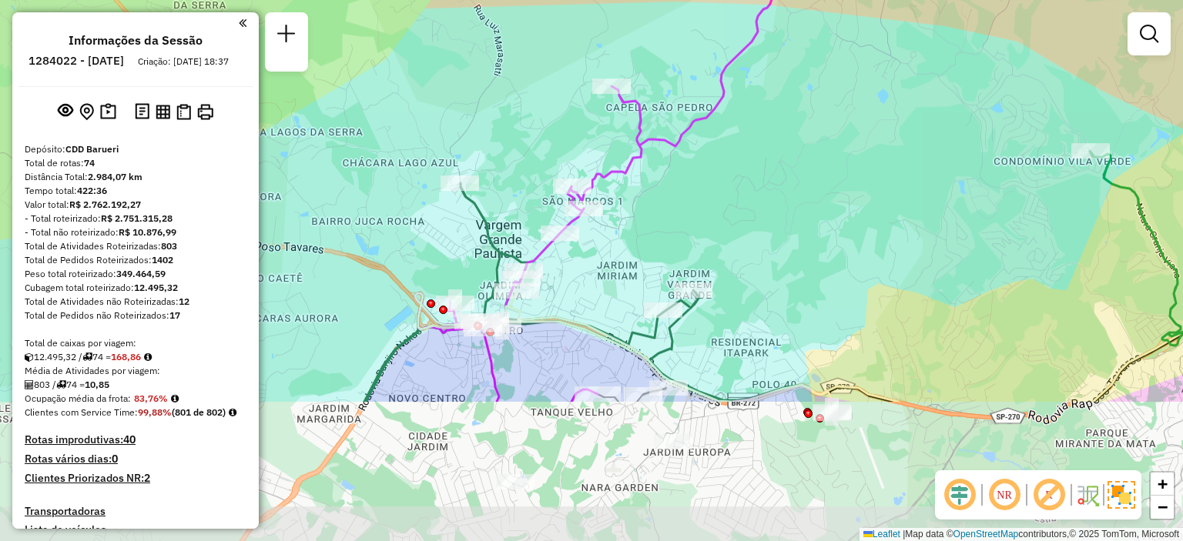
drag, startPoint x: 474, startPoint y: 263, endPoint x: 563, endPoint y: 68, distance: 214.0
click at [563, 68] on div "Janela de atendimento Grade de atendimento Capacidade Transportadoras Veículos …" at bounding box center [591, 270] width 1183 height 541
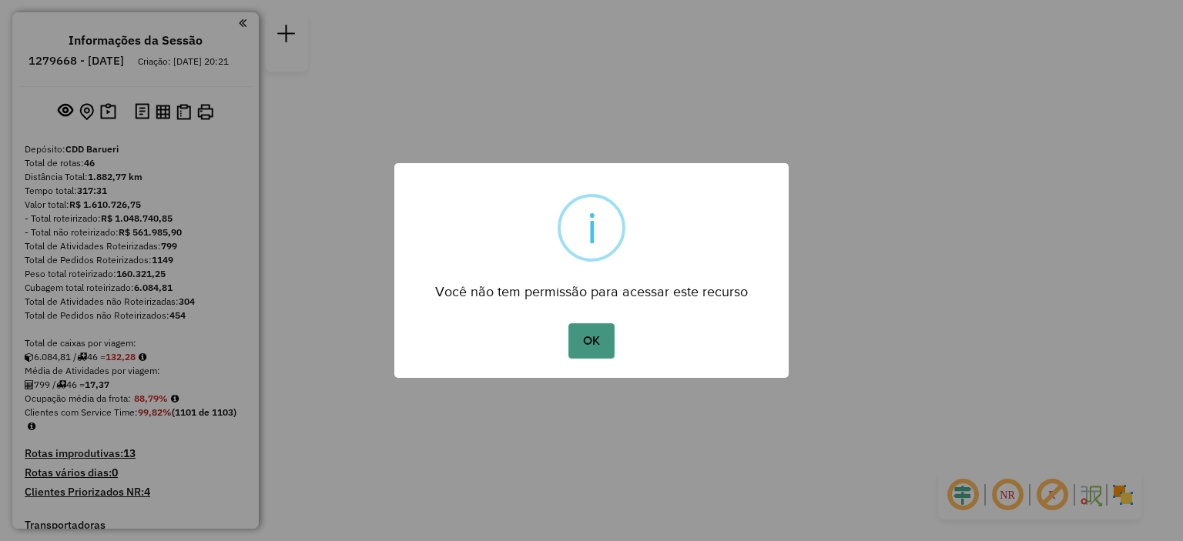
click at [587, 341] on button "OK" at bounding box center [590, 340] width 45 height 35
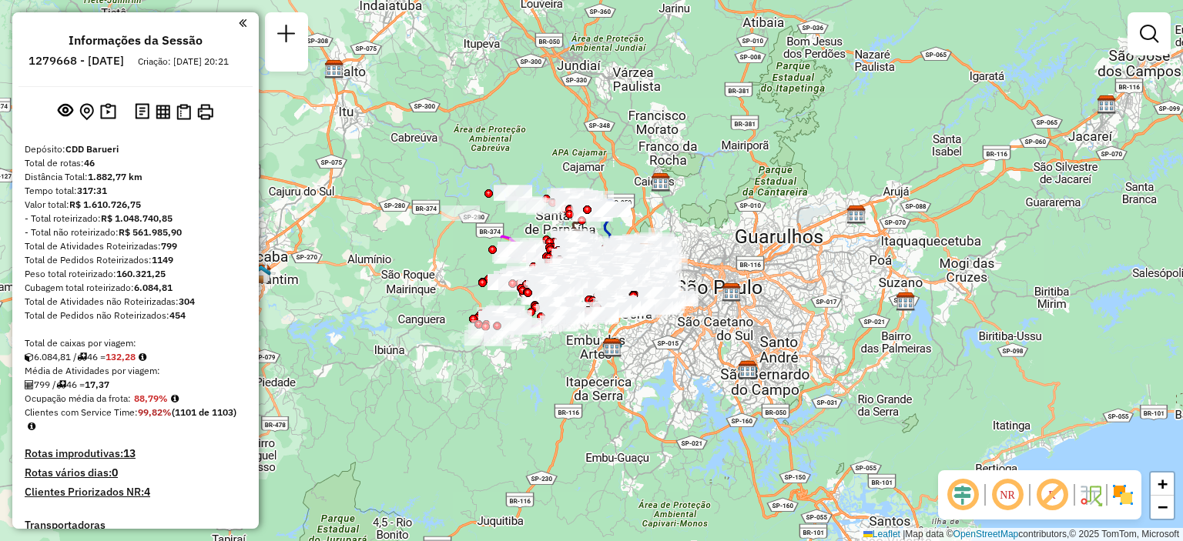
click at [1128, 498] on img at bounding box center [1123, 495] width 25 height 25
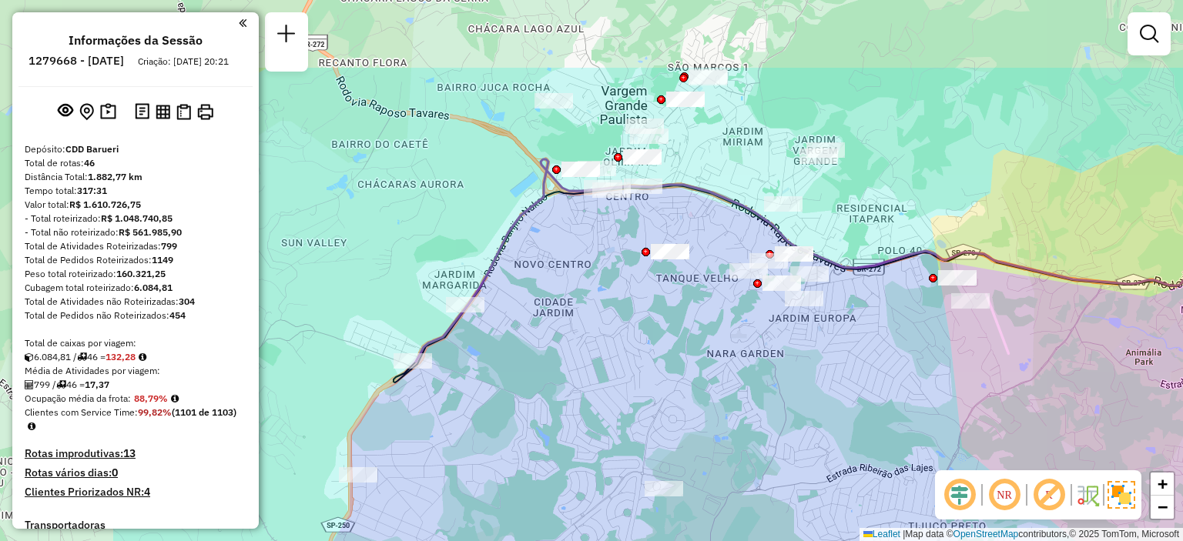
drag, startPoint x: 534, startPoint y: 280, endPoint x: 766, endPoint y: 401, distance: 261.8
click at [766, 401] on div "Janela de atendimento Grade de atendimento Capacidade Transportadoras Veículos …" at bounding box center [591, 270] width 1183 height 541
